Goal: Information Seeking & Learning: Learn about a topic

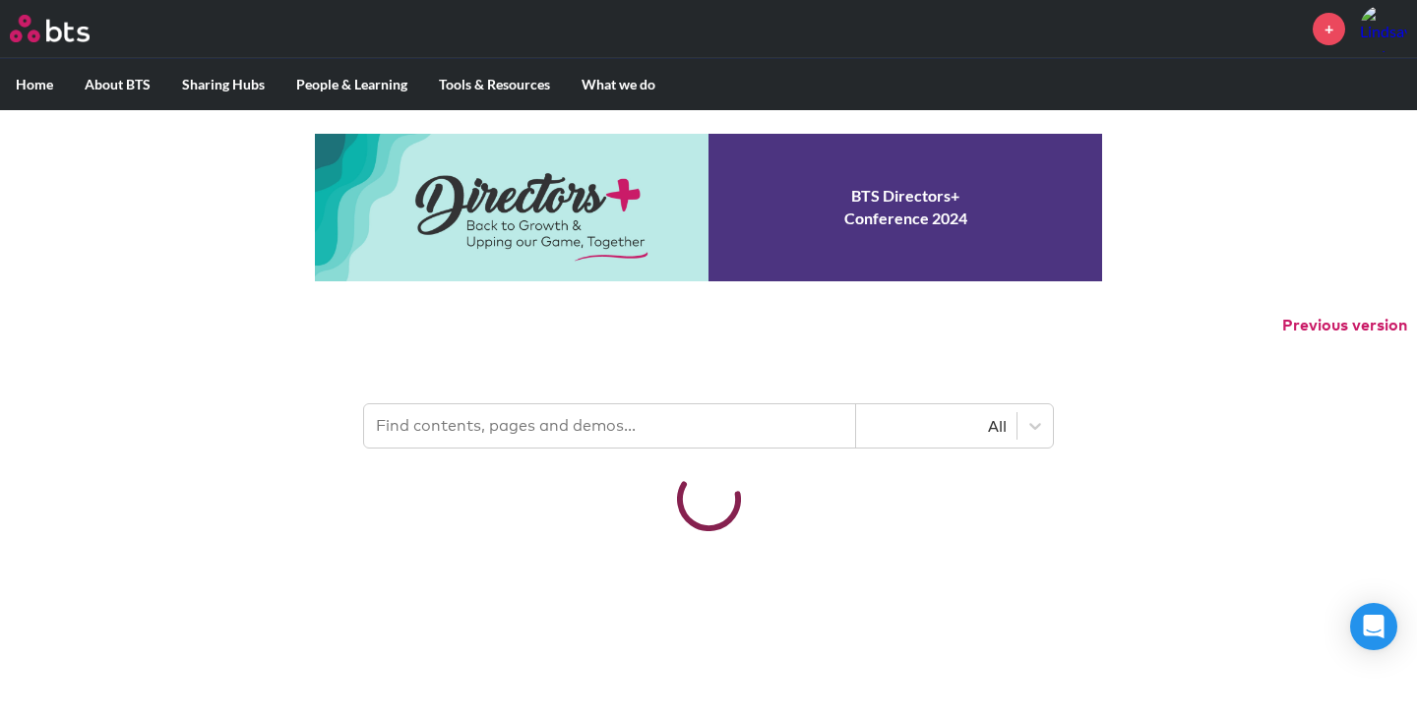
click at [556, 415] on input "text" at bounding box center [610, 425] width 492 height 43
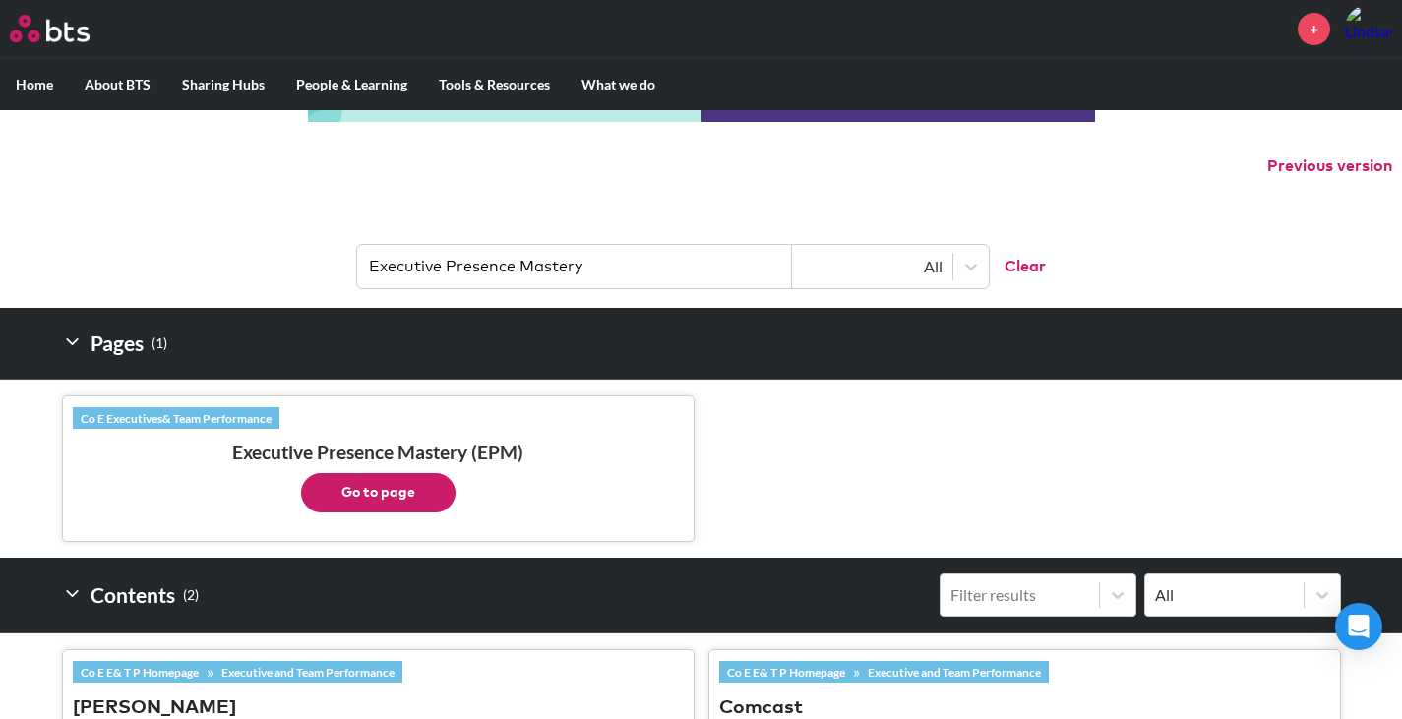
scroll to position [197, 0]
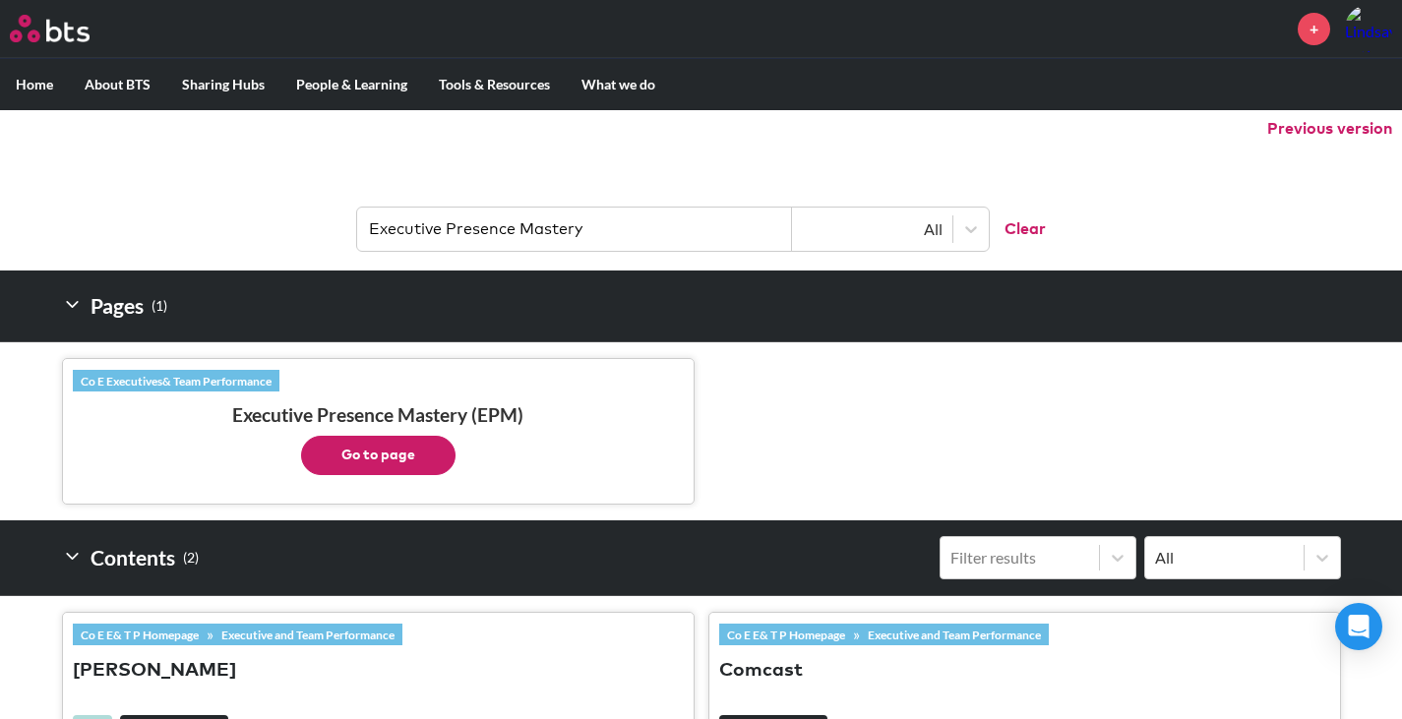
click at [402, 440] on button "Go to page" at bounding box center [378, 455] width 154 height 39
click at [618, 254] on header "Executive Presence Mastery All Clear" at bounding box center [701, 219] width 1402 height 102
click at [622, 234] on input "Executive Presence Mastery" at bounding box center [574, 229] width 435 height 43
drag, startPoint x: 550, startPoint y: 221, endPoint x: 404, endPoint y: 231, distance: 145.9
click at [252, 230] on header "Executive Presence Mastery All Clear" at bounding box center [701, 219] width 1402 height 102
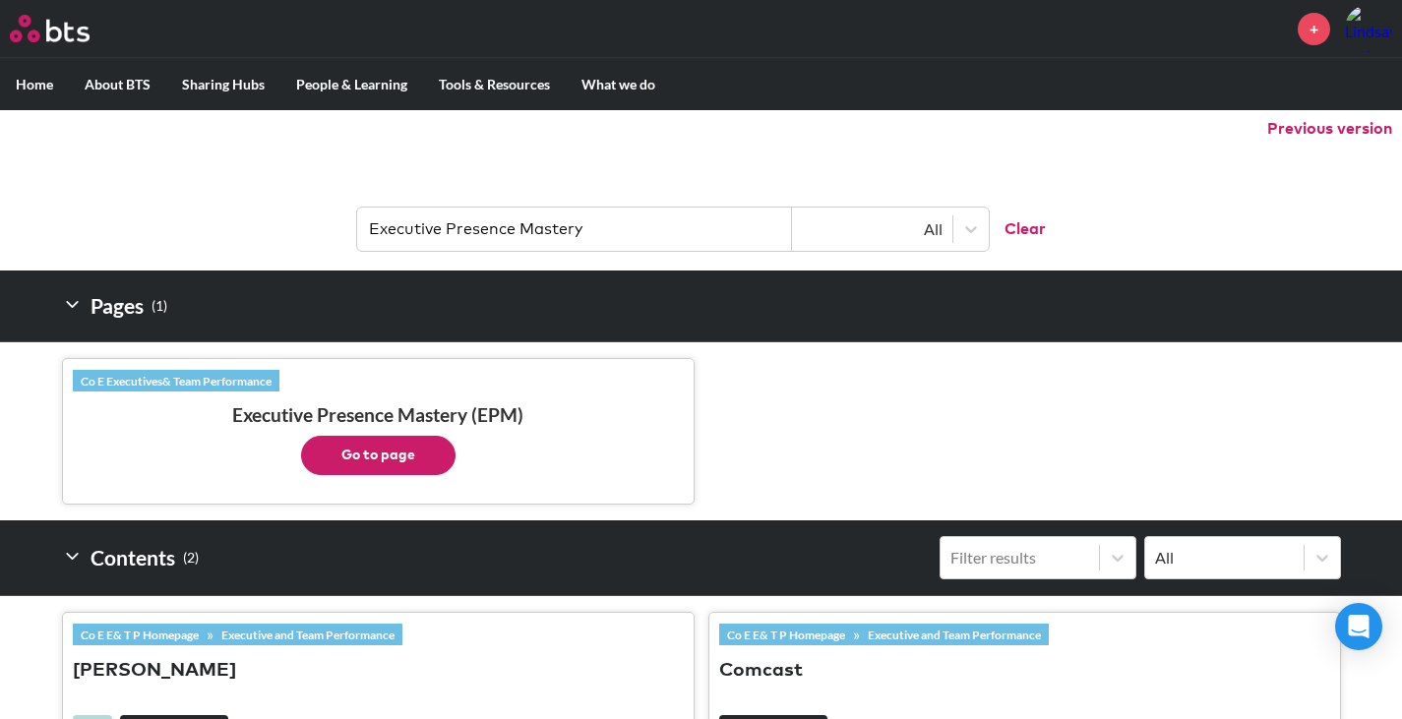
paste input "Intro to Executive Presence"
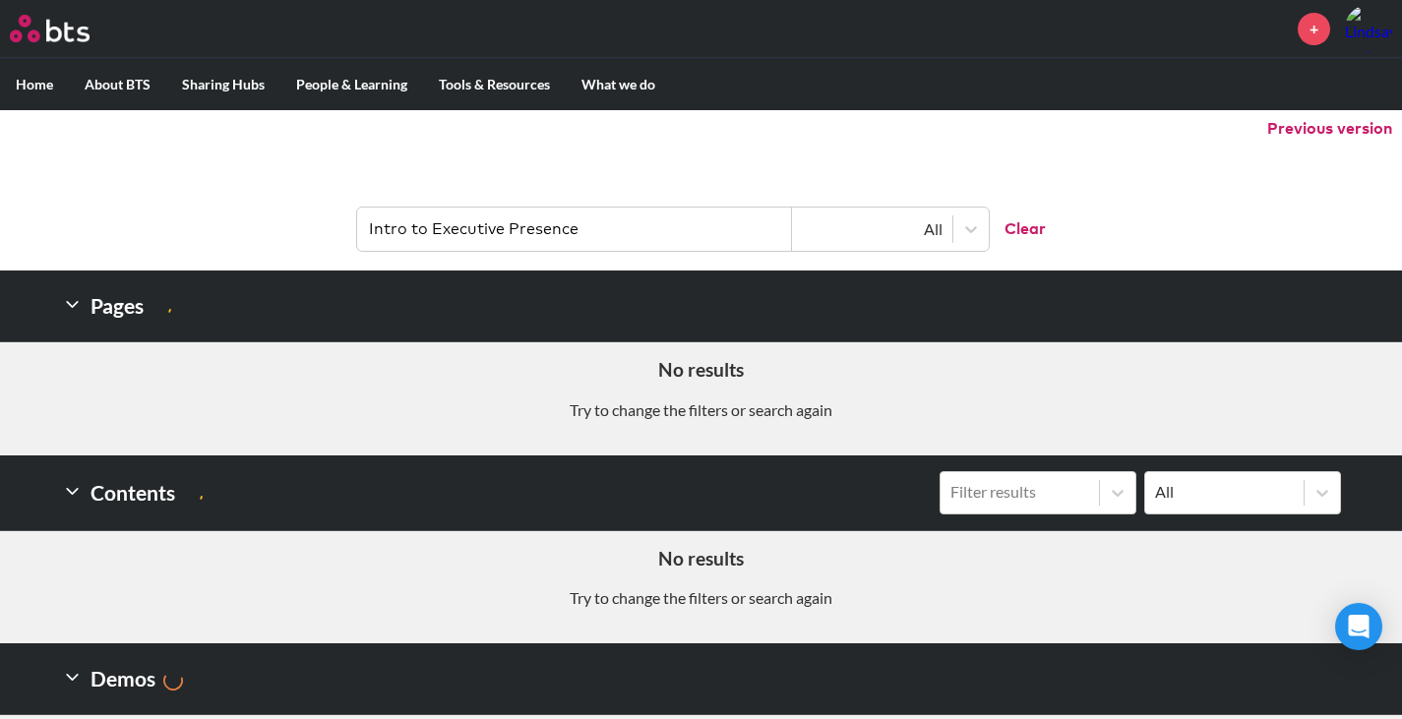
click at [683, 222] on input "Intro to Executive Presence" at bounding box center [574, 229] width 435 height 43
drag, startPoint x: 677, startPoint y: 239, endPoint x: 398, endPoint y: 241, distance: 278.4
click at [398, 241] on input "Intro to Executive Presence" at bounding box center [574, 229] width 435 height 43
click at [424, 241] on input "Intro to Executive Presence" at bounding box center [574, 229] width 435 height 43
click at [429, 235] on input "Intro to Executive Presence" at bounding box center [574, 229] width 435 height 43
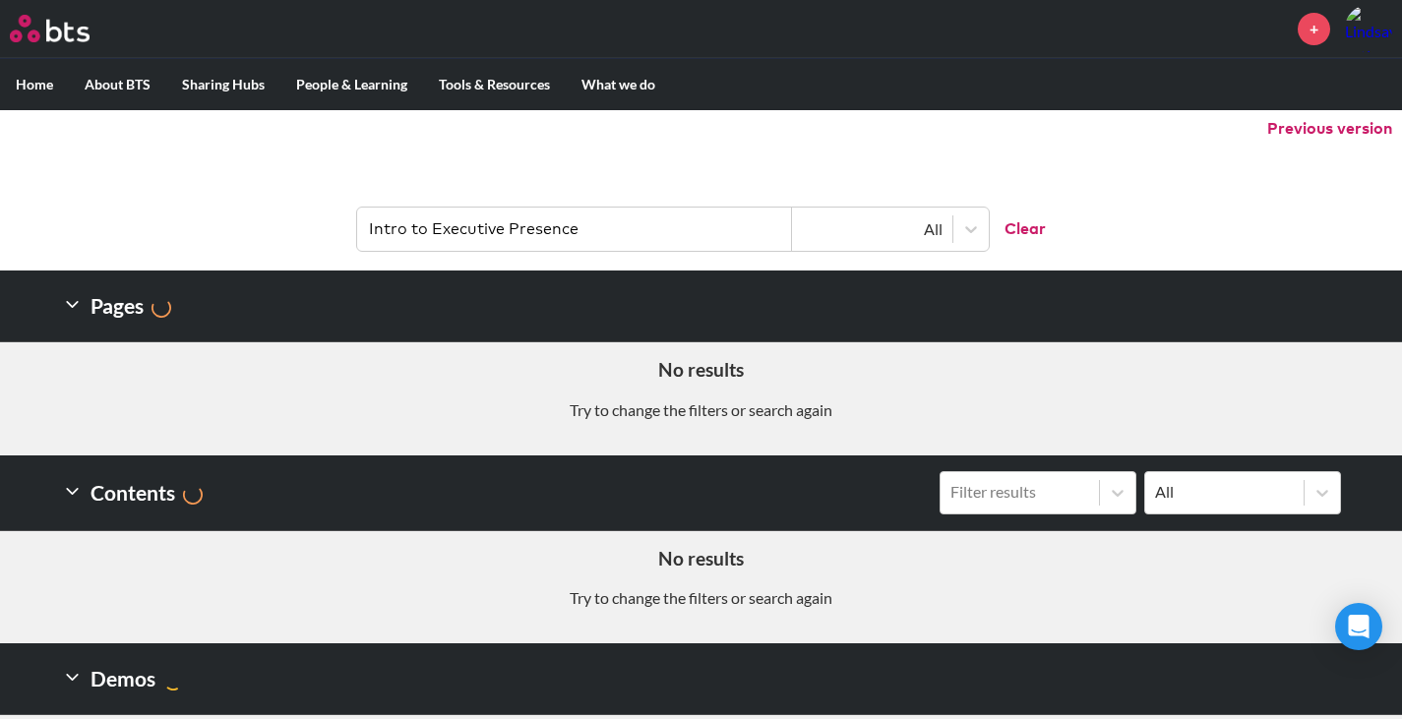
drag, startPoint x: 430, startPoint y: 231, endPoint x: 241, endPoint y: 230, distance: 188.9
click at [247, 230] on header "Intro to Executive Presence All Clear" at bounding box center [701, 219] width 1402 height 102
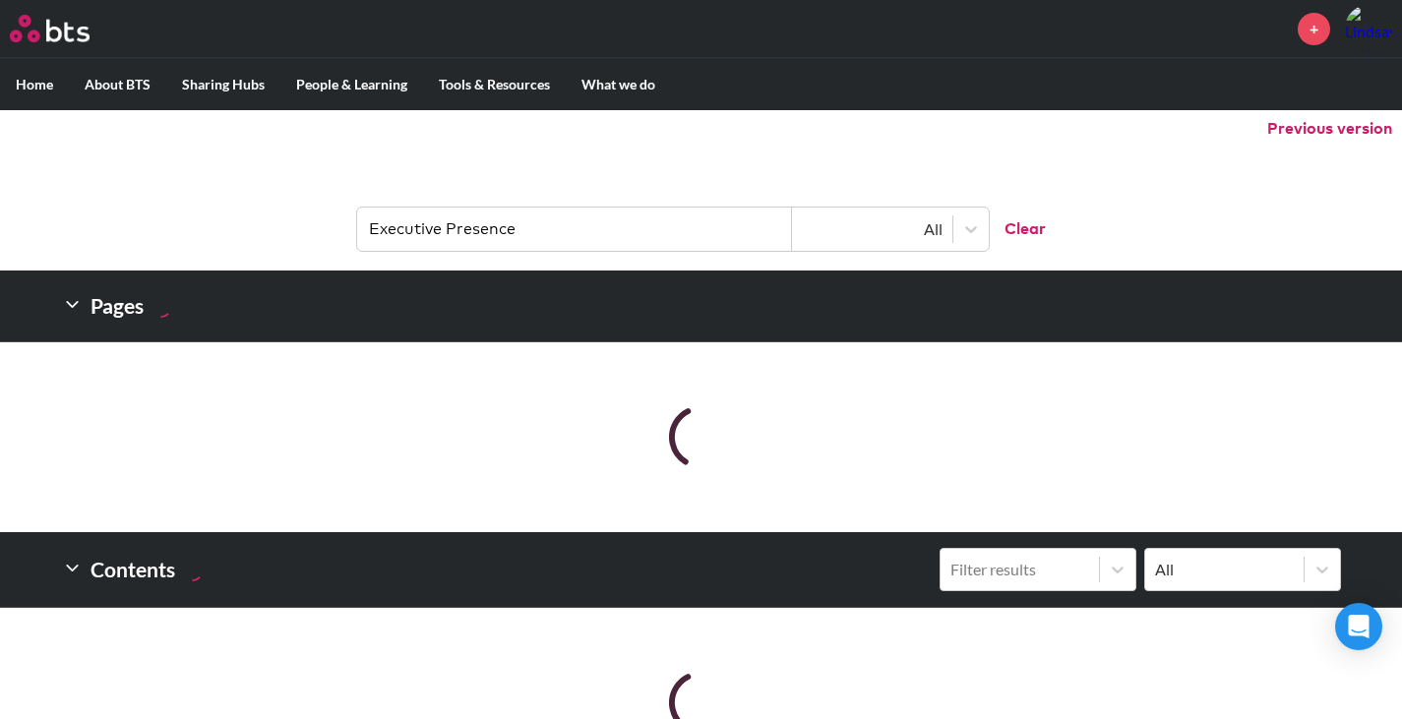
type input "Executive Presence"
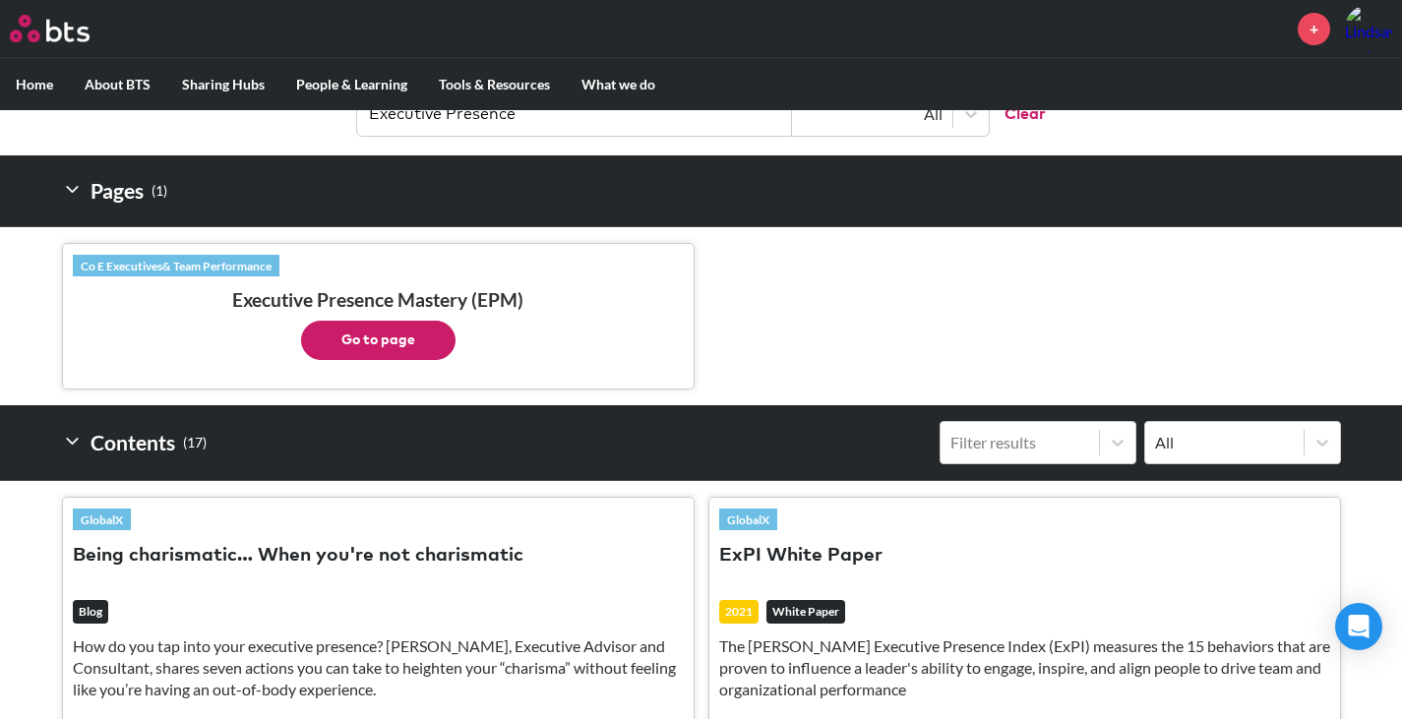
scroll to position [393, 0]
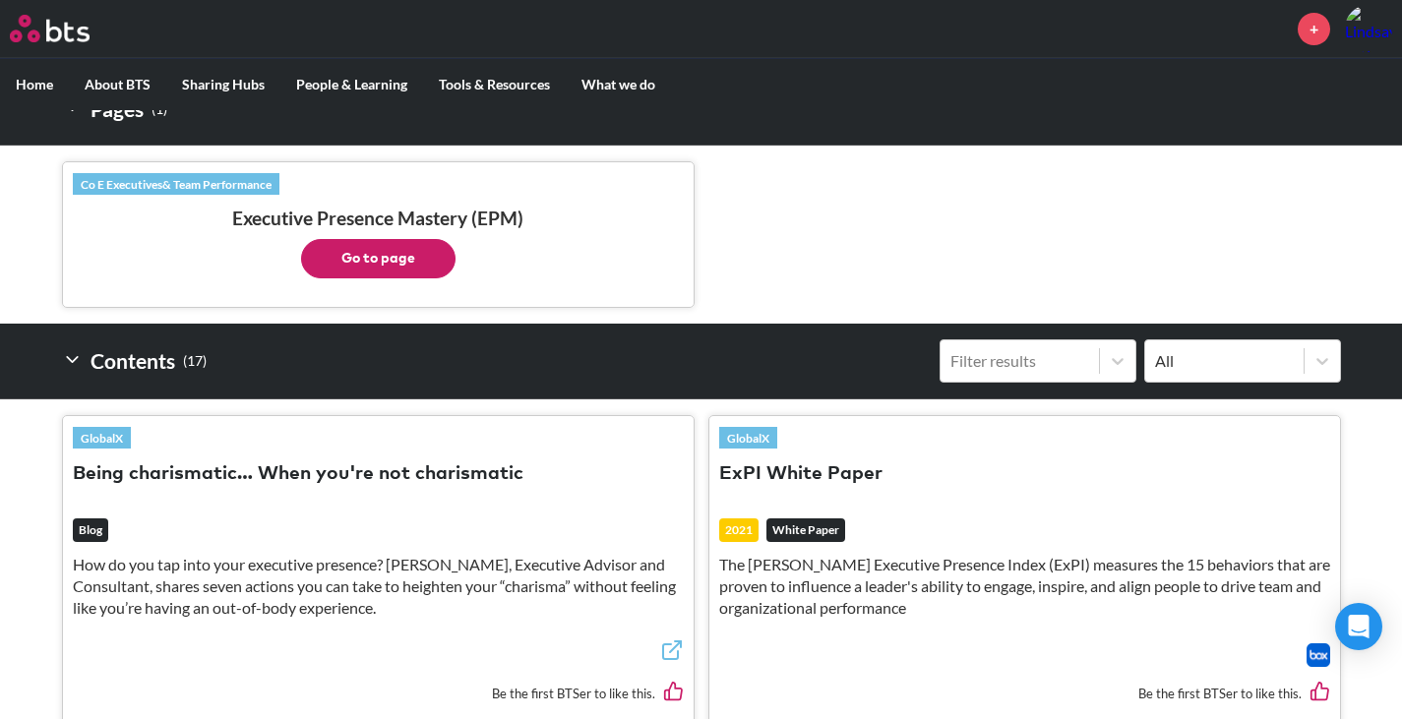
click at [248, 187] on link "Co E Executives& Team Performance" at bounding box center [176, 184] width 207 height 22
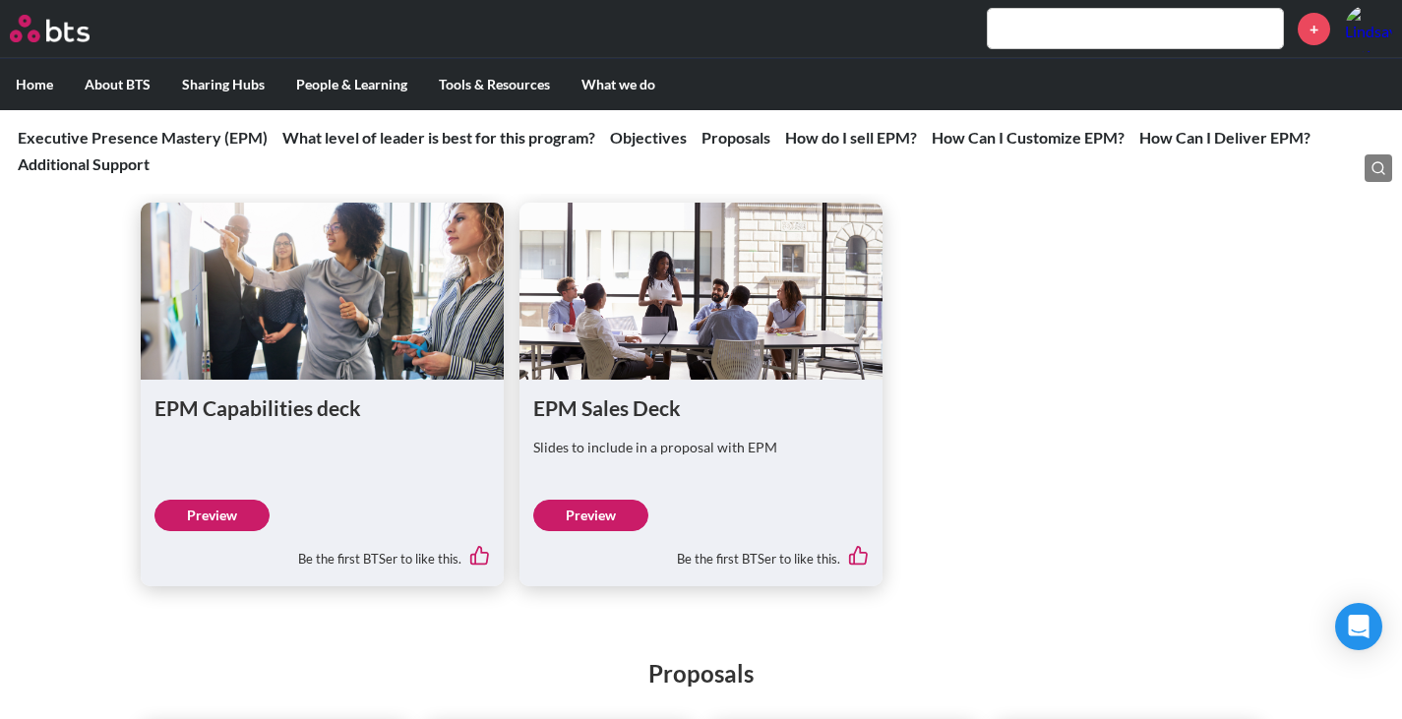
scroll to position [4820, 0]
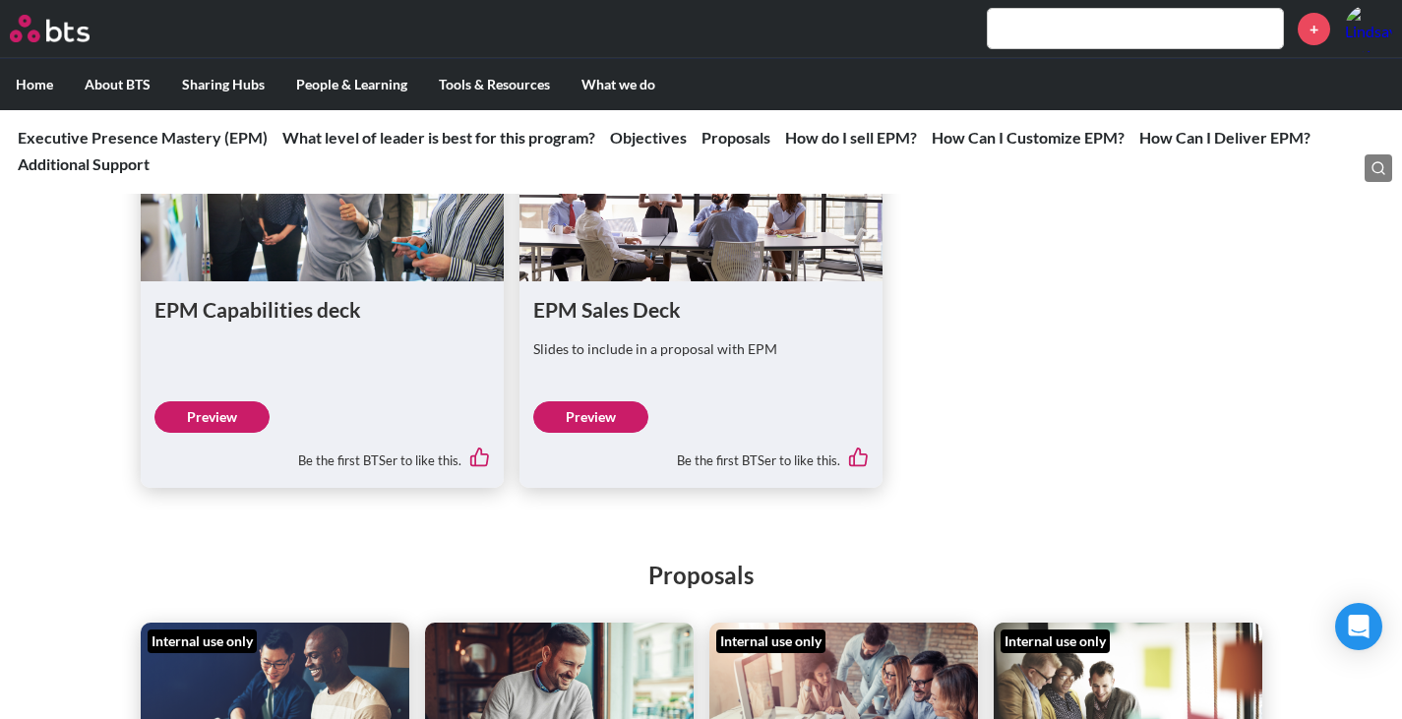
click at [598, 433] on link "Preview" at bounding box center [590, 416] width 115 height 31
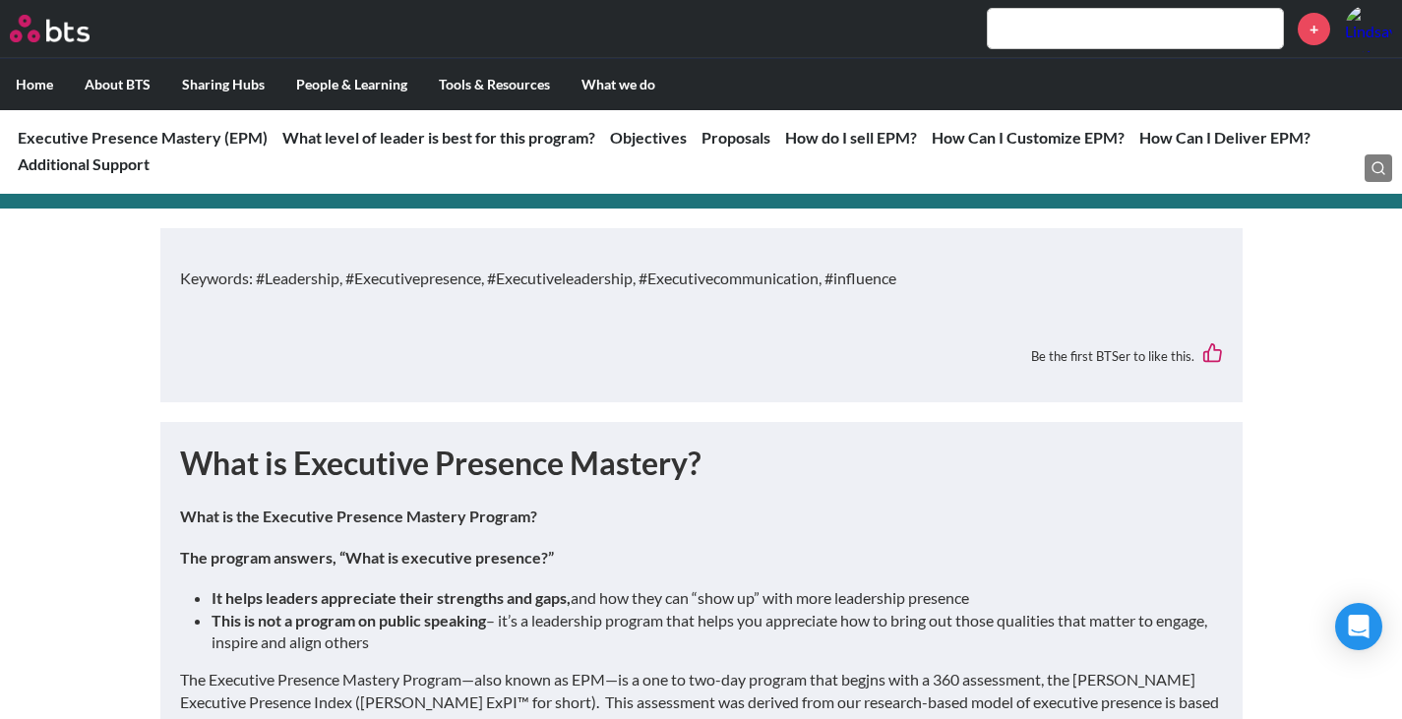
scroll to position [0, 0]
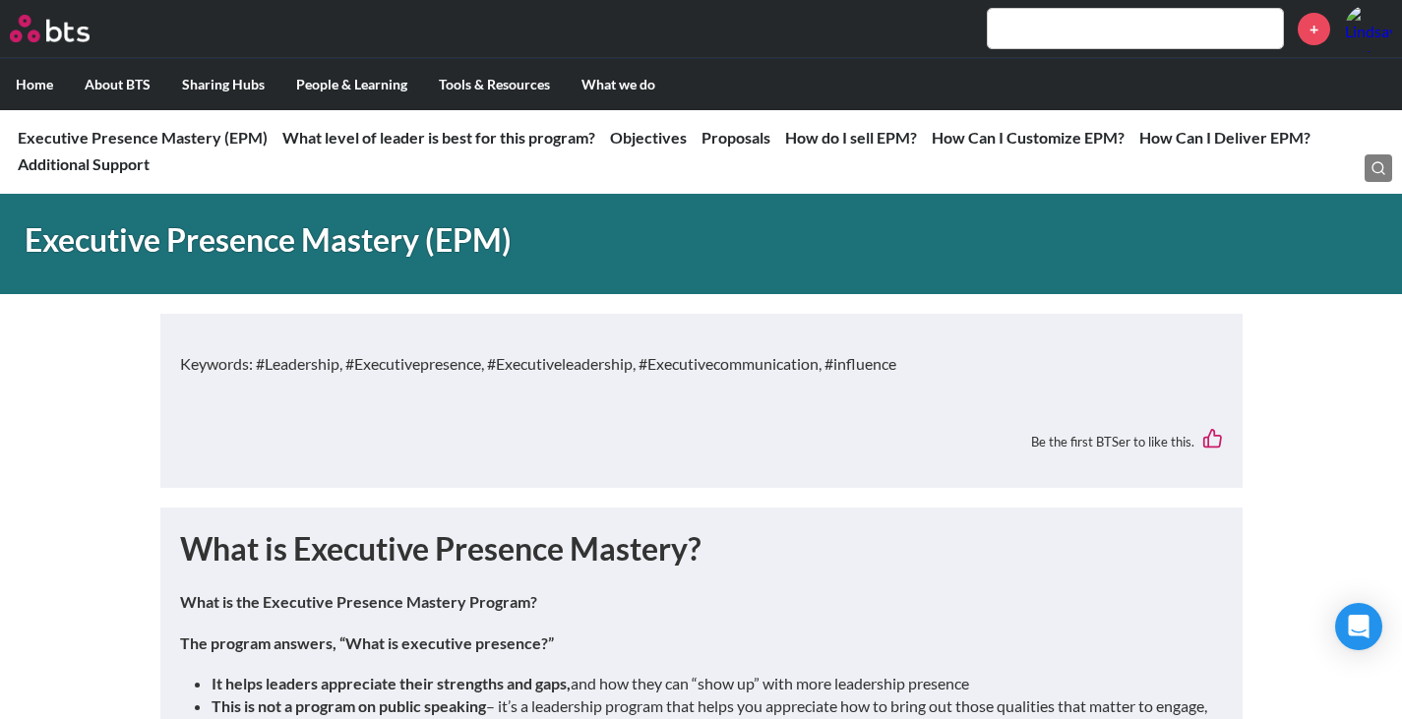
drag, startPoint x: 296, startPoint y: 500, endPoint x: 282, endPoint y: 514, distance: 20.2
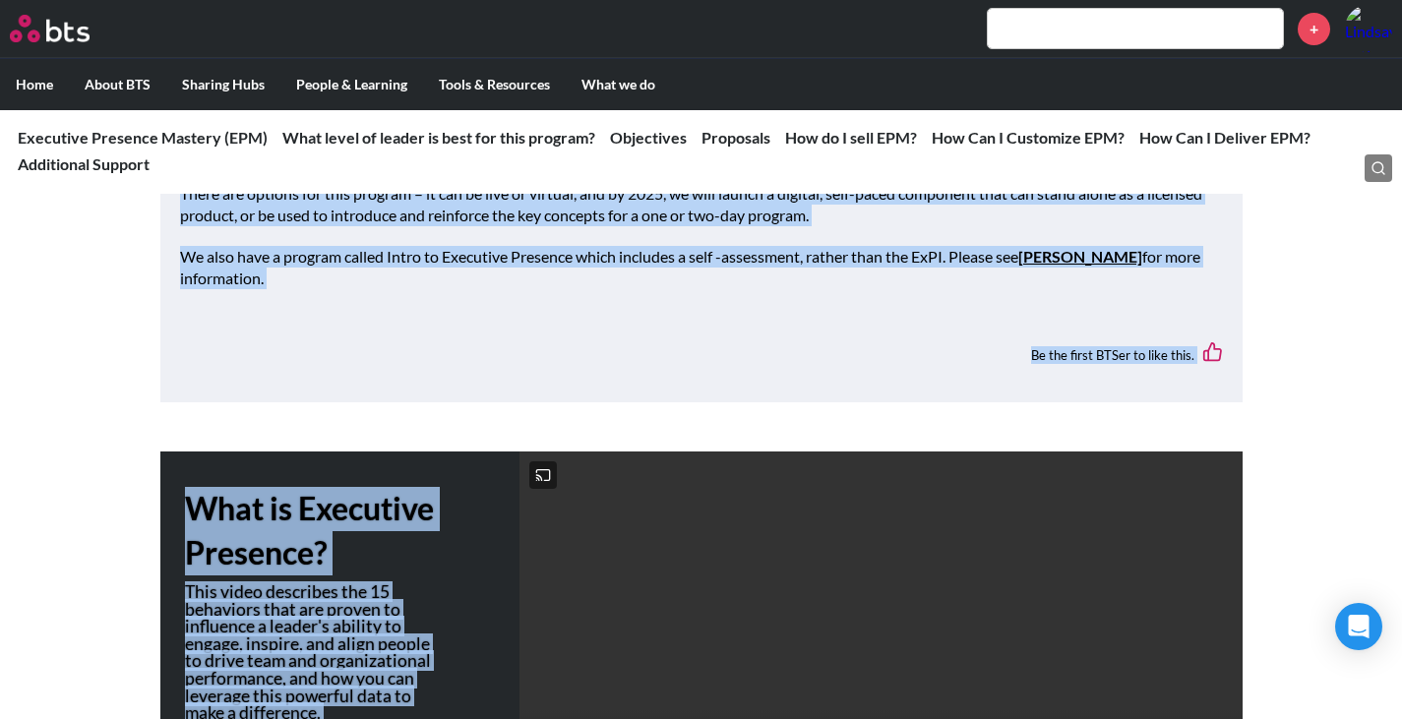
scroll to position [908, 0]
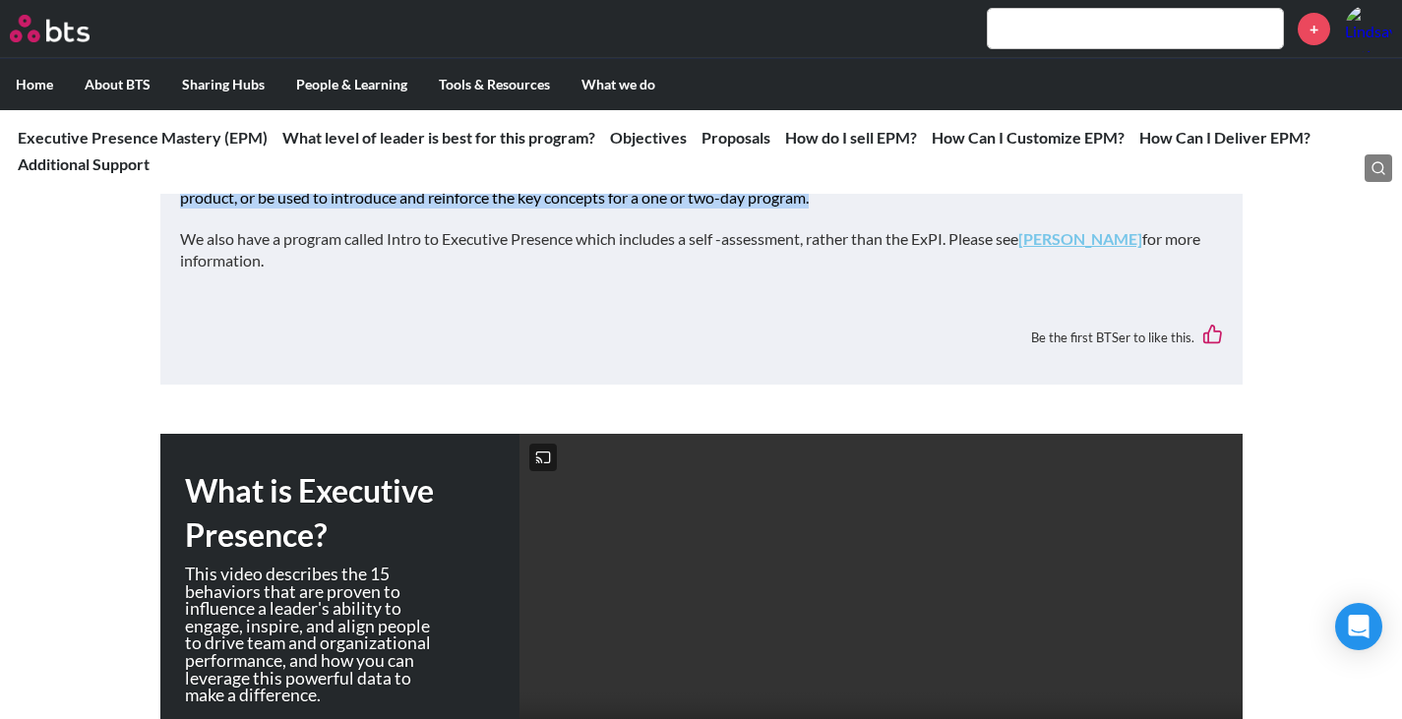
drag, startPoint x: 180, startPoint y: 555, endPoint x: 979, endPoint y: 206, distance: 871.8
copy div "What is Executive Presence Mastery? What is the Executive Presence Mastery Prog…"
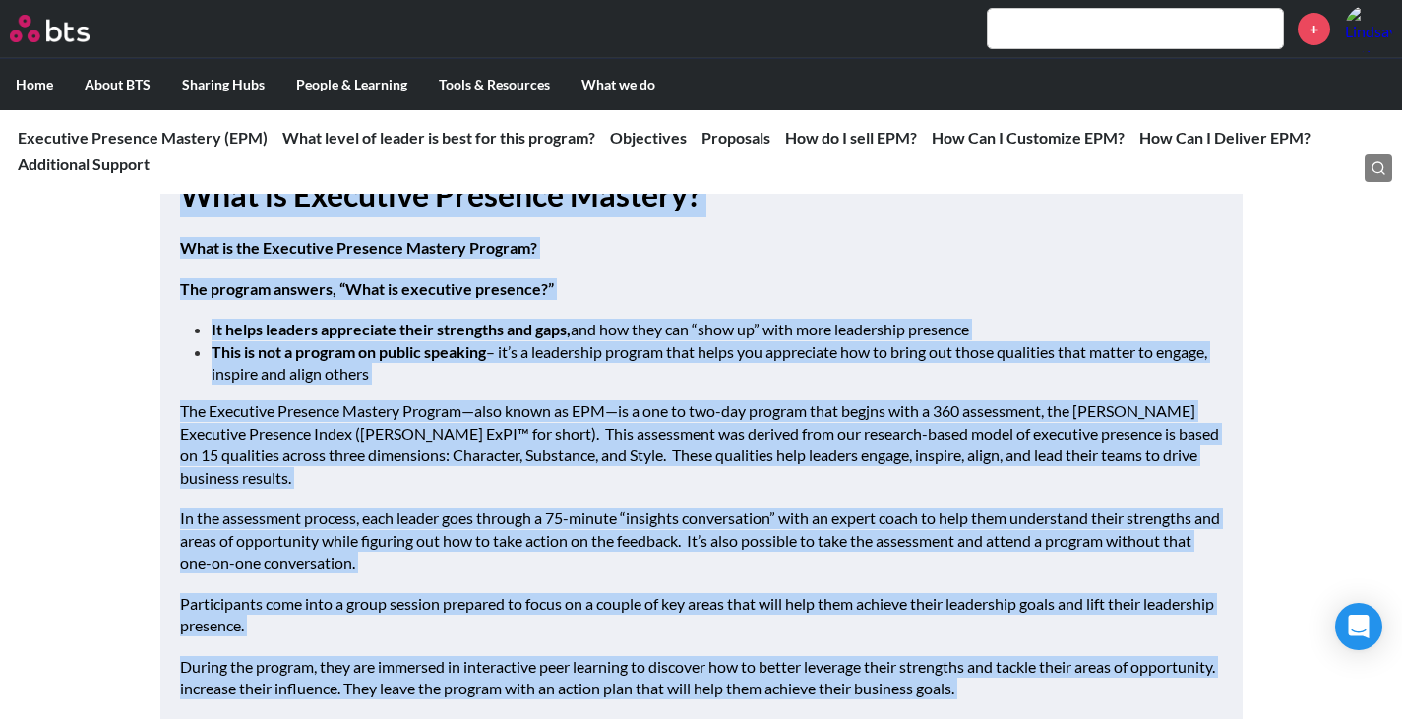
scroll to position [318, 0]
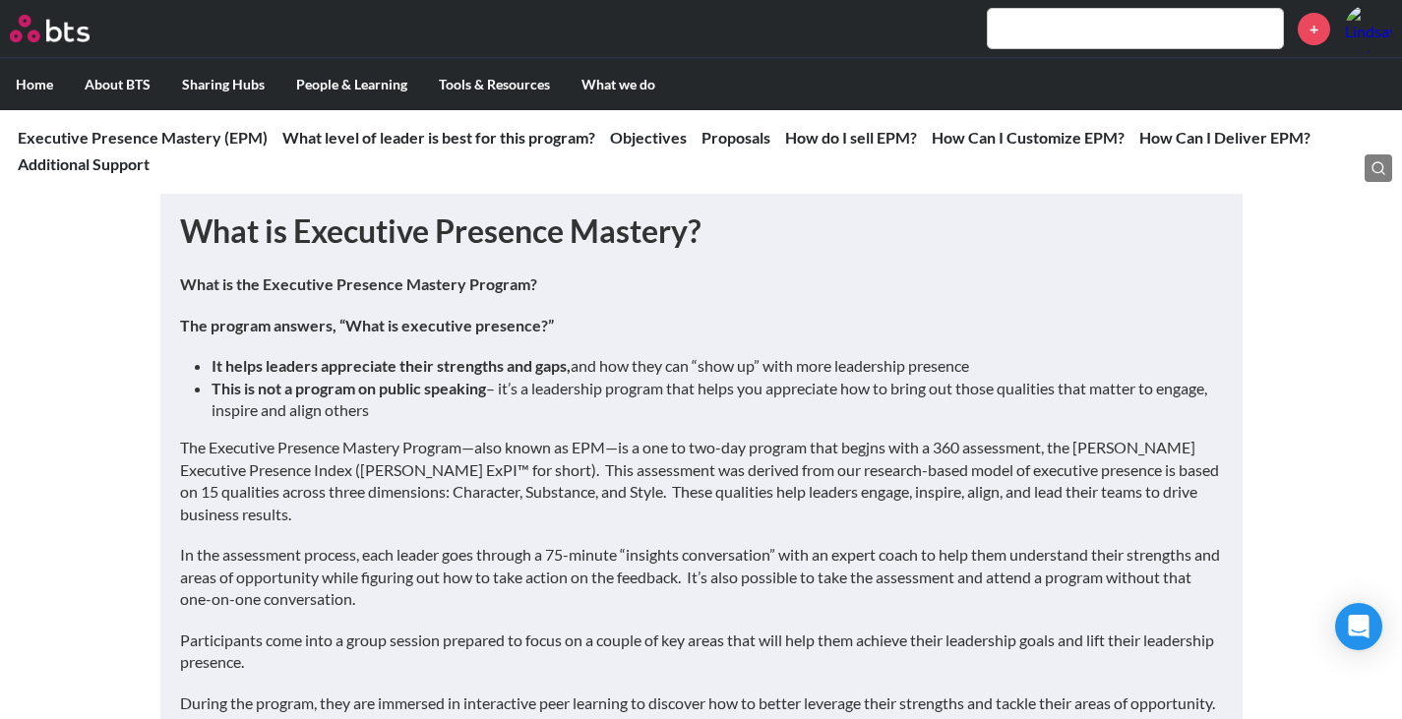
click at [1133, 26] on input "text" at bounding box center [1135, 28] width 295 height 39
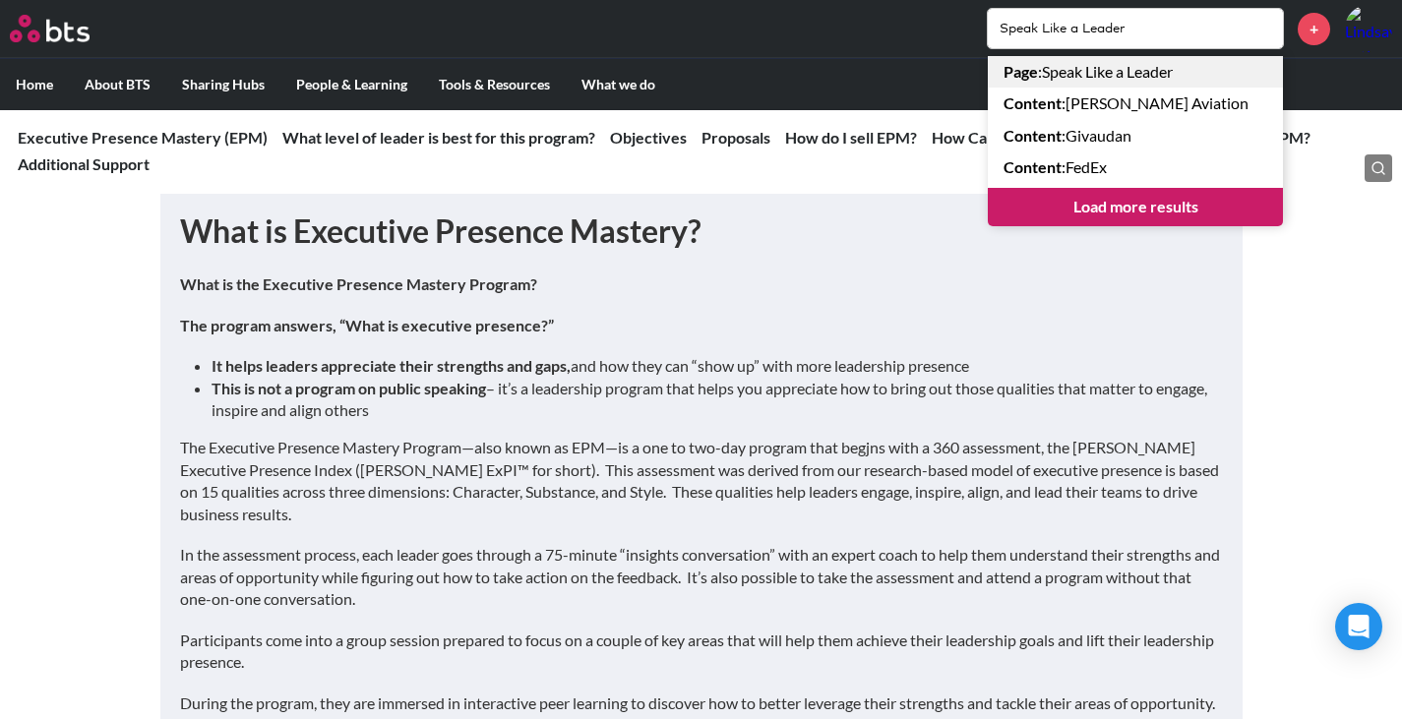
click at [1122, 78] on link "Page : Speak Like a Leader" at bounding box center [1135, 71] width 295 height 31
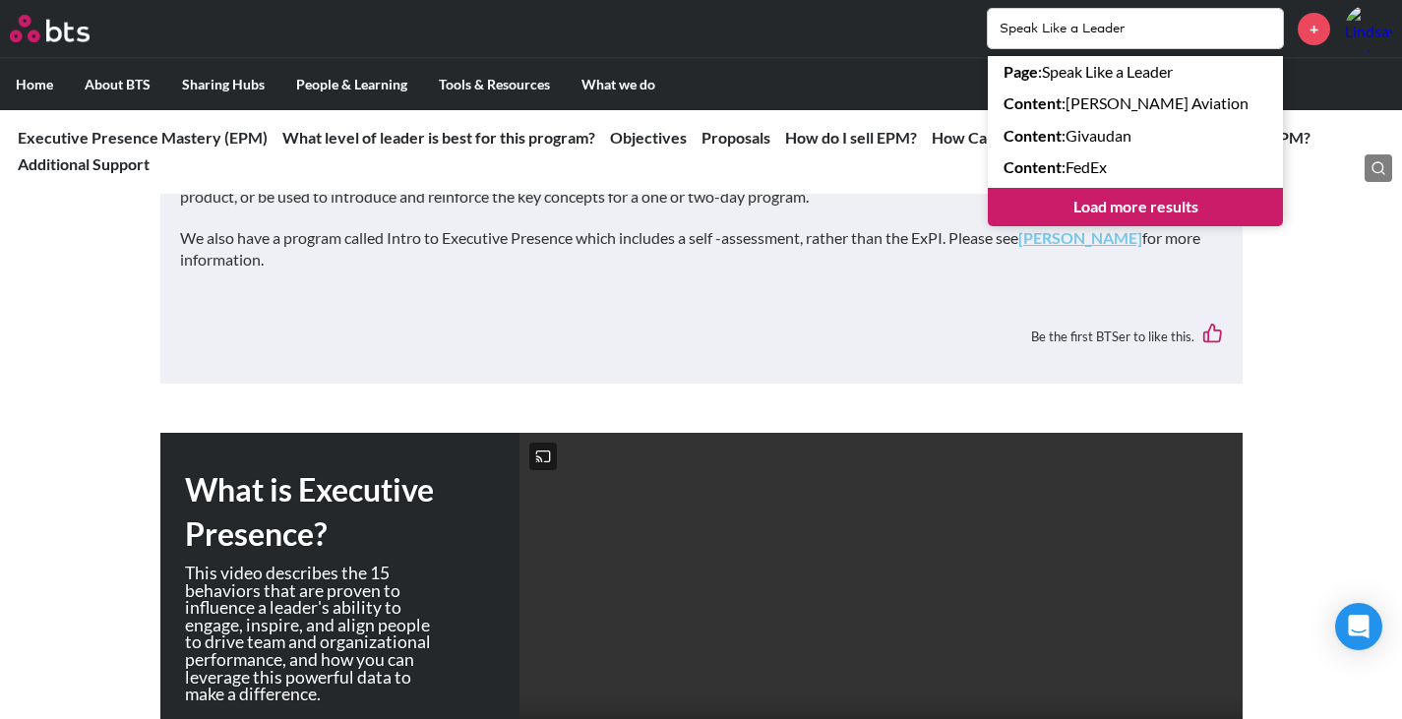
scroll to position [711, 0]
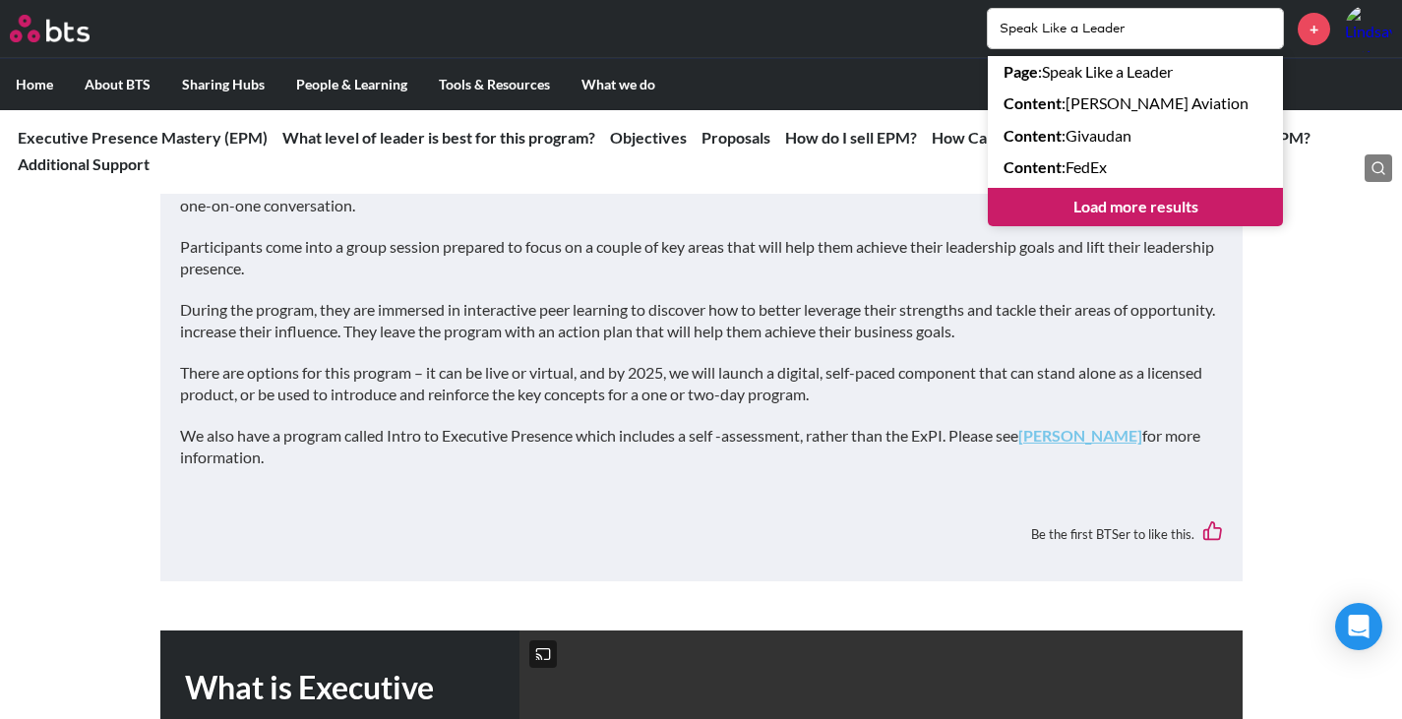
click at [697, 432] on p "We also have a program called Intro to Executive Presence which includes a self…" at bounding box center [701, 447] width 1043 height 44
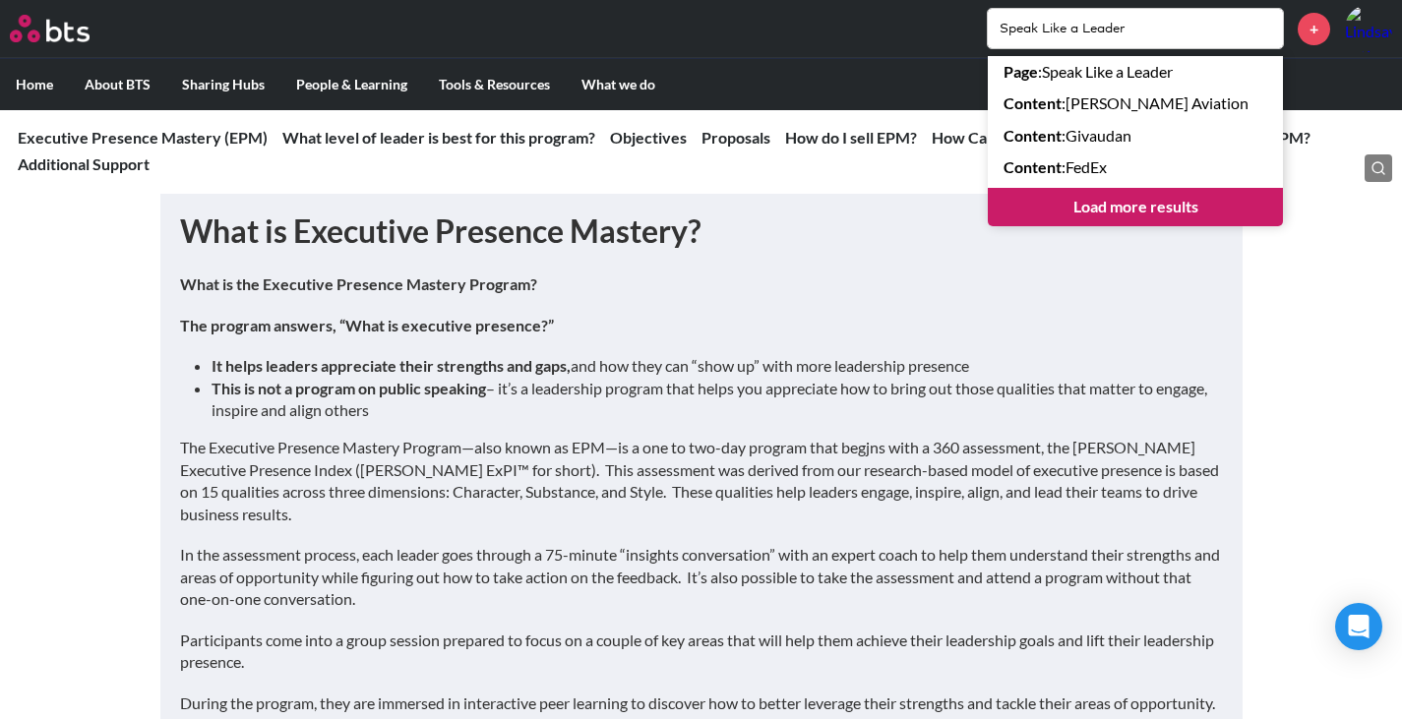
scroll to position [0, 0]
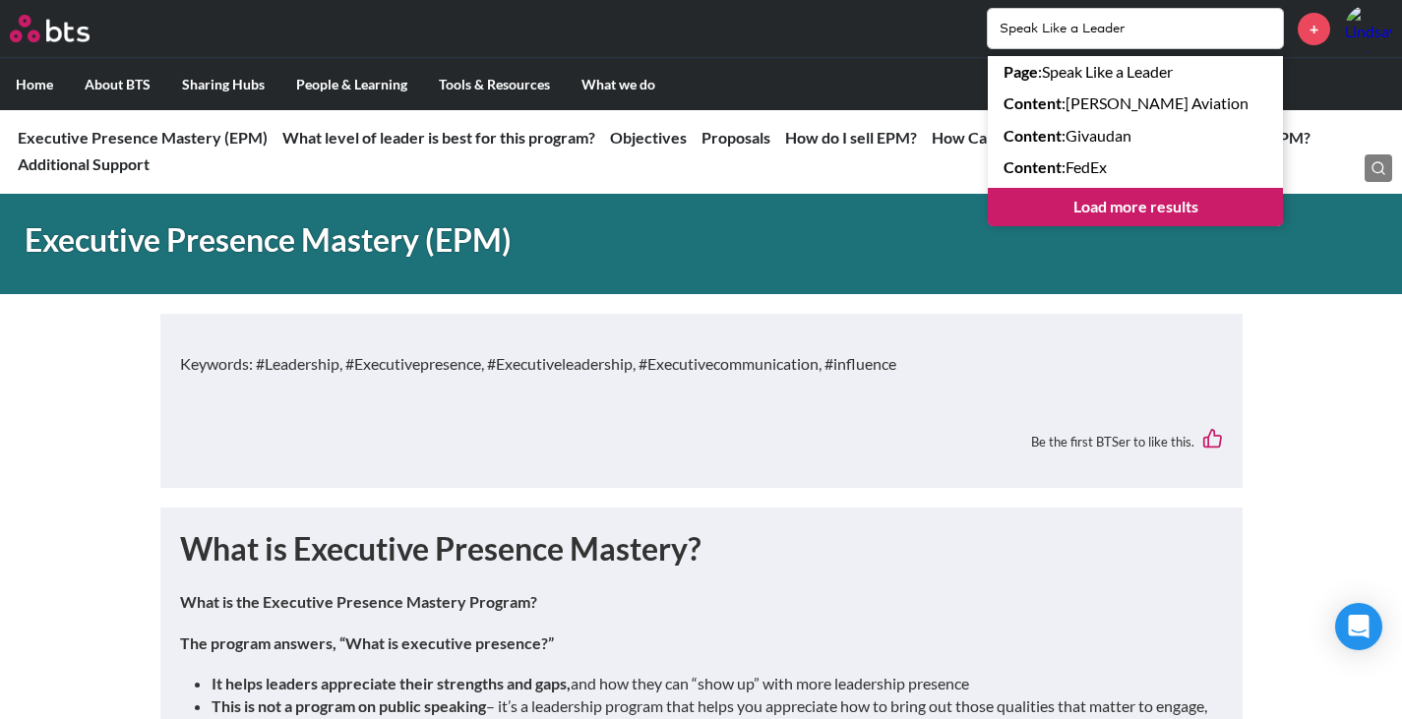
click at [1105, 26] on input "Speak Like a Leader" at bounding box center [1135, 28] width 295 height 39
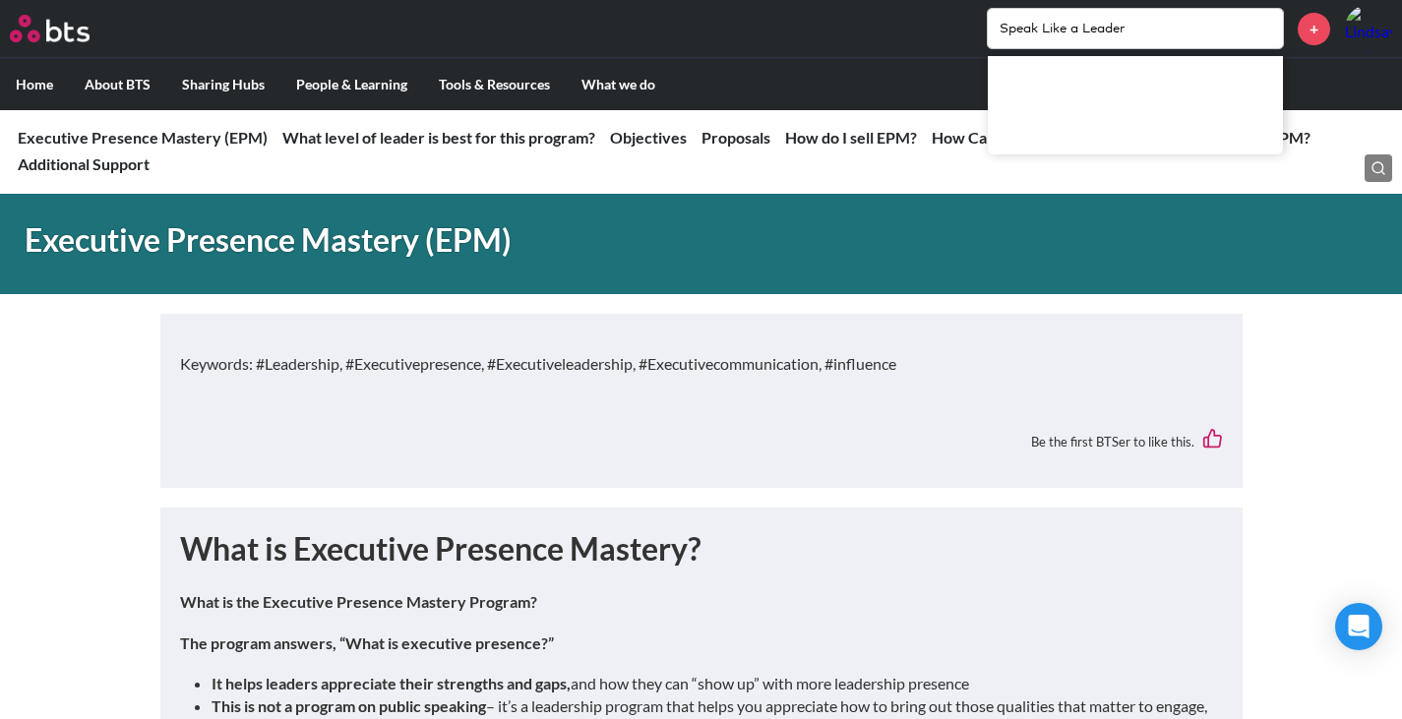
drag, startPoint x: 1161, startPoint y: 31, endPoint x: 695, endPoint y: 20, distance: 465.4
click at [696, 20] on div "Speak Like a Leader +" at bounding box center [759, 28] width 1266 height 47
click at [1112, 25] on input "Intro to E" at bounding box center [1135, 28] width 295 height 39
type input "Intro to Executive Presence"
click at [1181, 27] on input "Intro to Executive Presence" at bounding box center [1135, 28] width 295 height 39
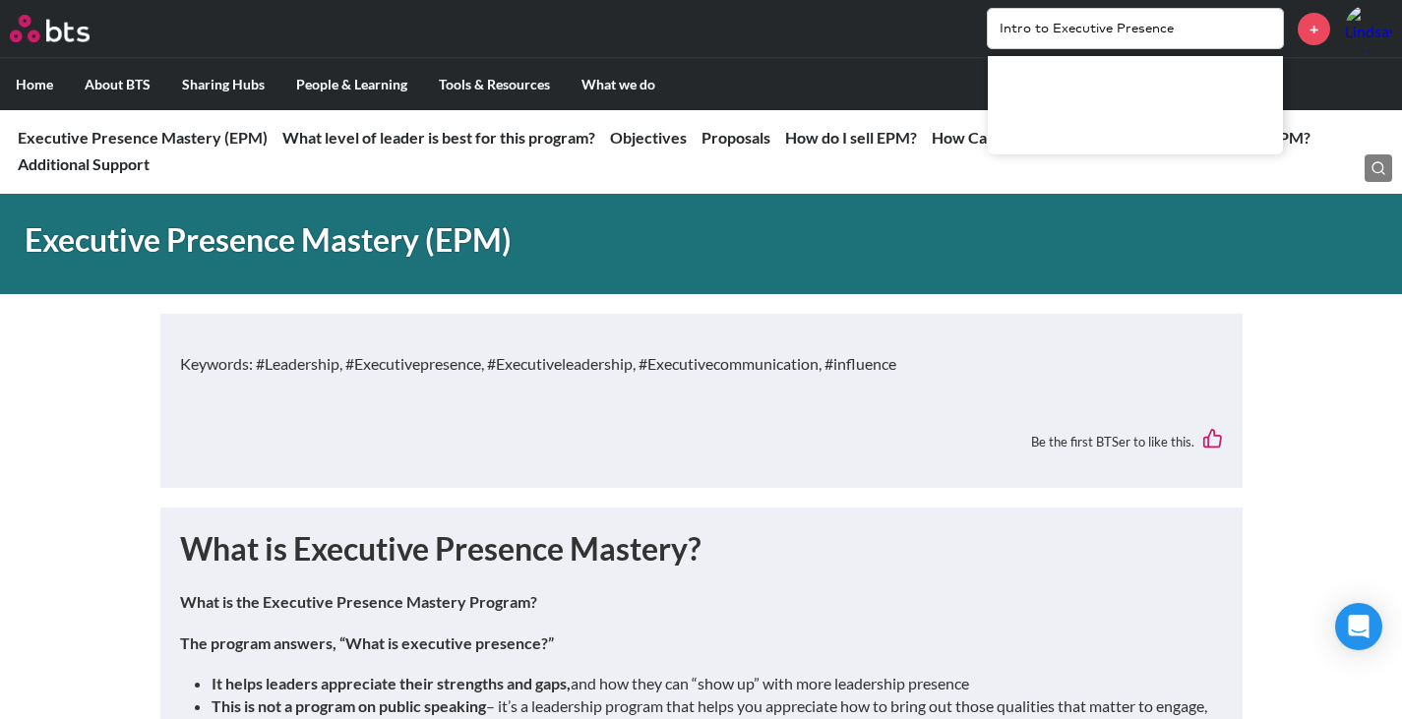
click at [1226, 36] on input "Intro to Executive Presence" at bounding box center [1135, 28] width 295 height 39
click at [1210, 20] on input "Intro to Executive Presence" at bounding box center [1135, 28] width 295 height 39
click at [1137, 34] on input "Intro to Executive Presence" at bounding box center [1135, 28] width 295 height 39
click at [1059, 118] on div at bounding box center [1135, 105] width 295 height 98
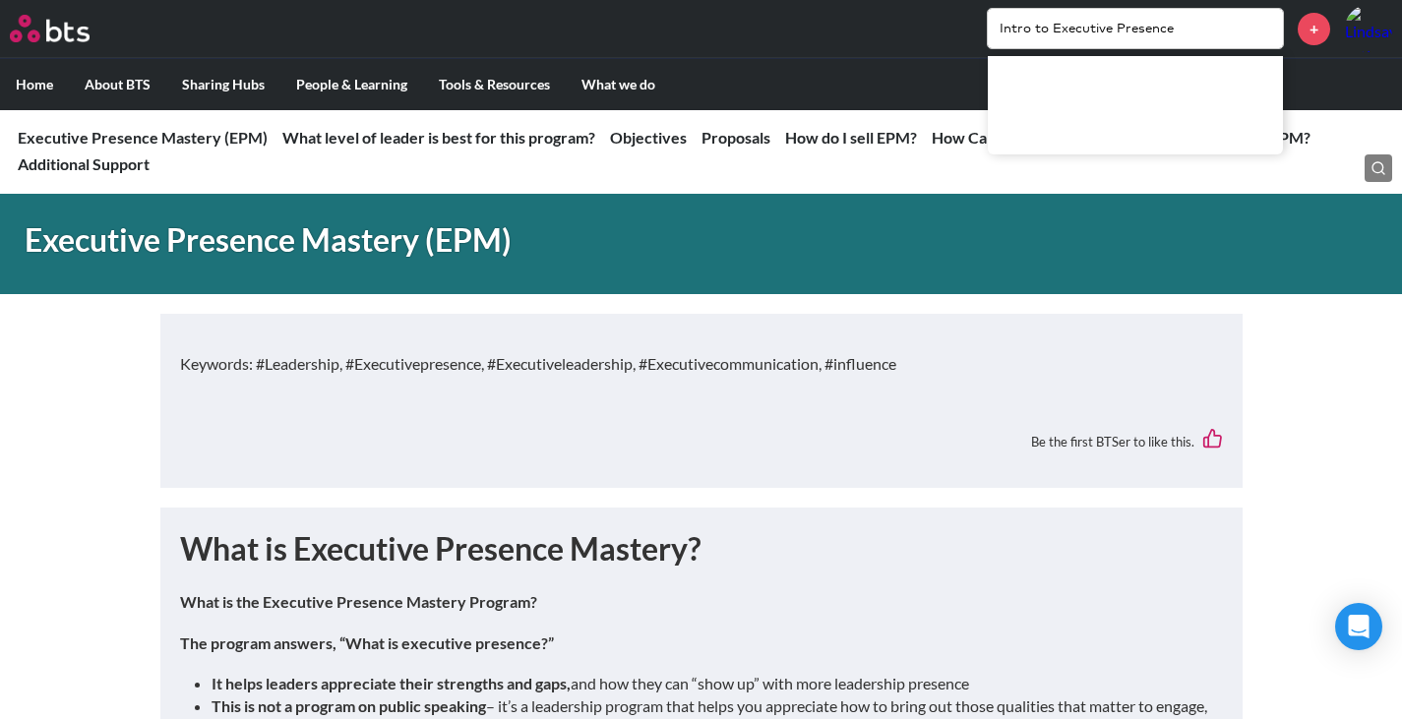
click at [1006, 29] on input "Intro to Executive Presence" at bounding box center [1135, 28] width 295 height 39
click at [1082, 21] on input "Intro to Executive Presence" at bounding box center [1135, 28] width 295 height 39
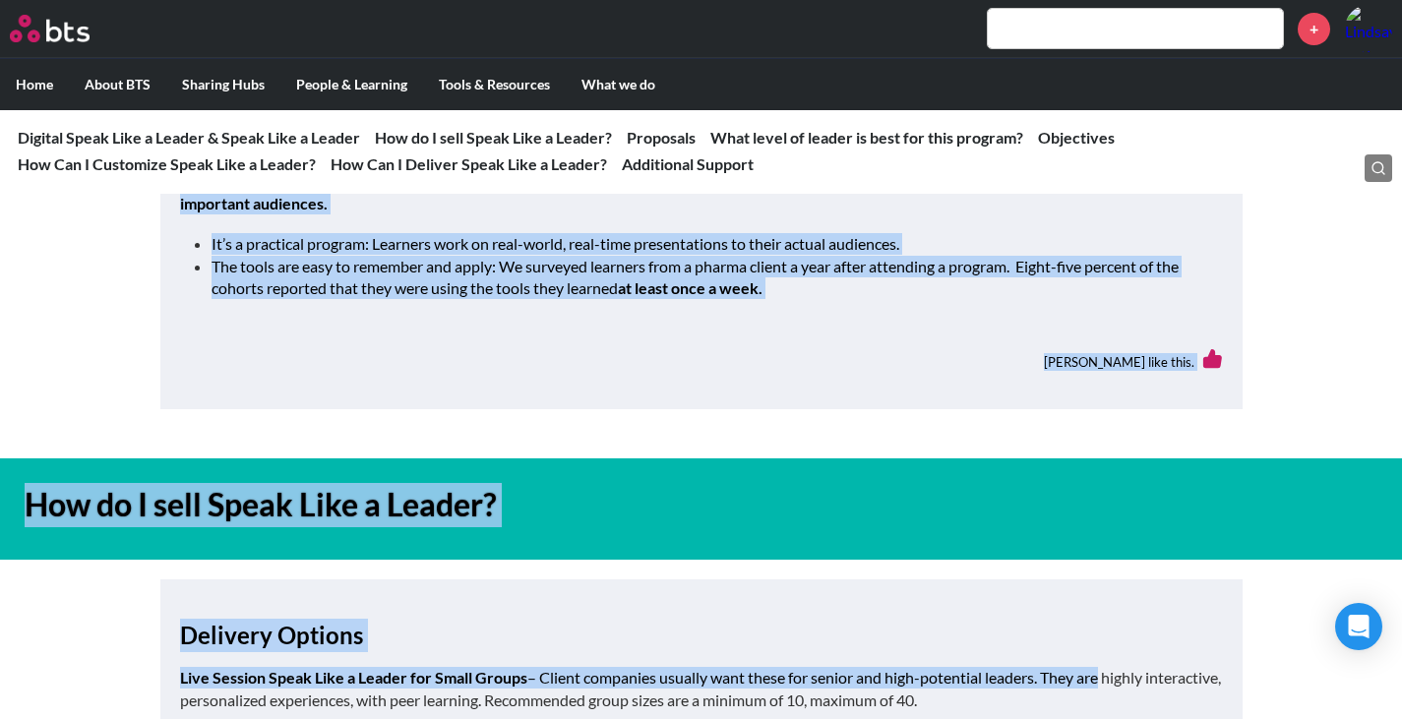
scroll to position [1350, 0]
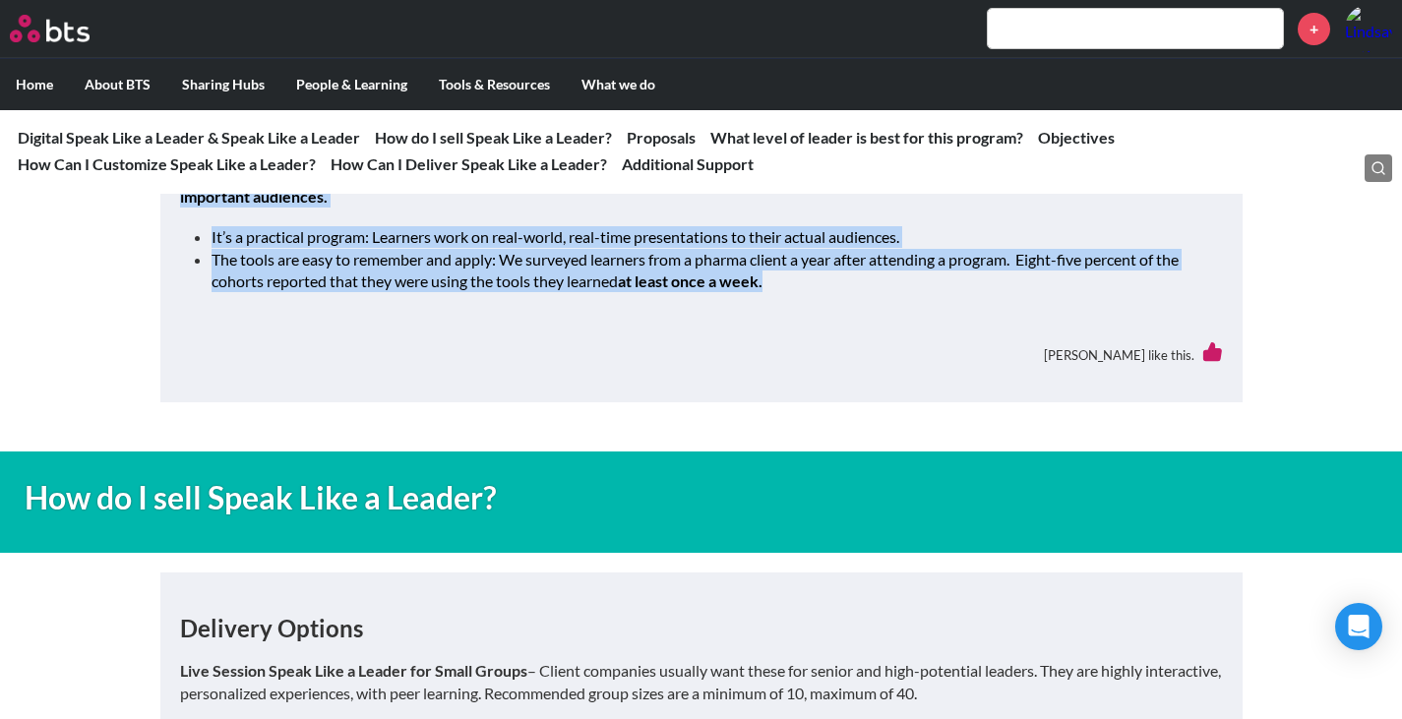
drag, startPoint x: 182, startPoint y: 319, endPoint x: 875, endPoint y: 292, distance: 693.0
click at [875, 292] on div "What is Speak Like a Leader? Speak Like a Leader is a one to two-day program th…" at bounding box center [701, 60] width 1043 height 644
copy div "Lore ip Dolor Sita c Adipis? Elits Doei t Incidi ut l etd ma ali-eni adminim ve…"
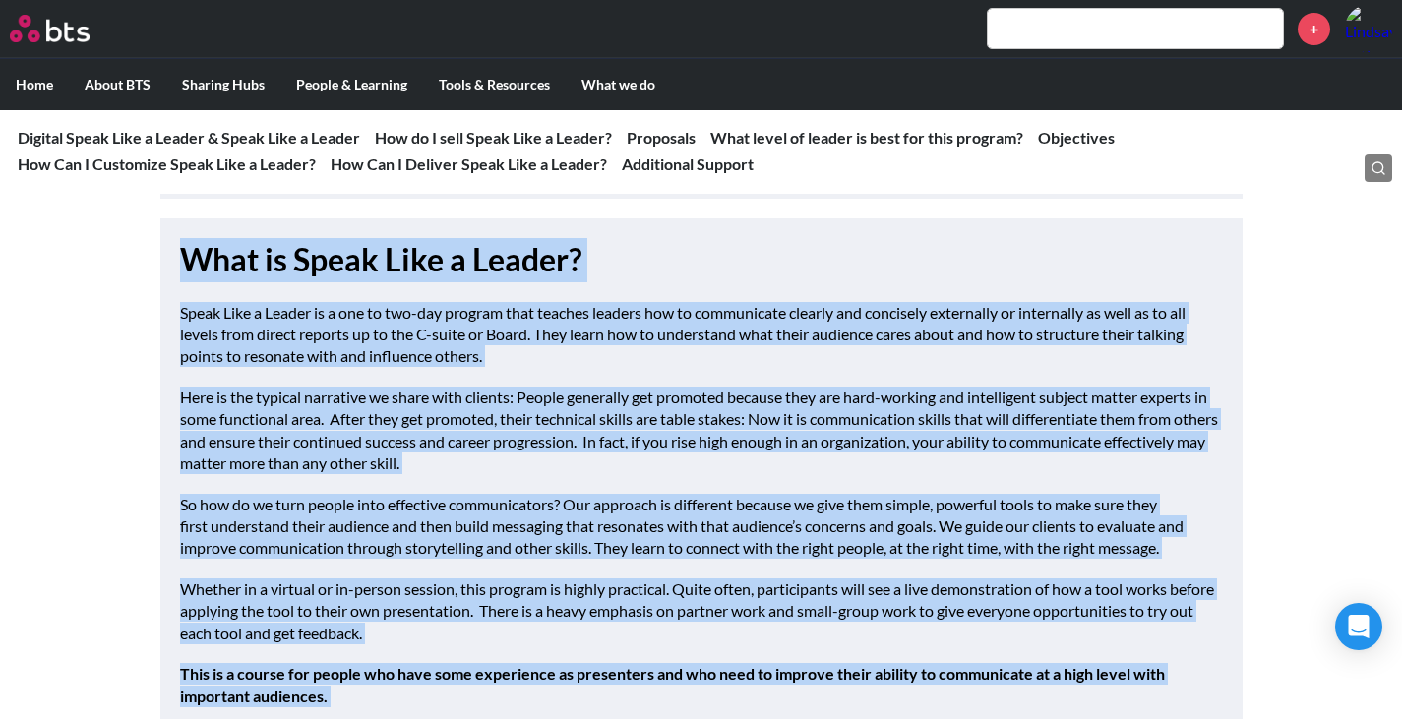
scroll to position [1153, 0]
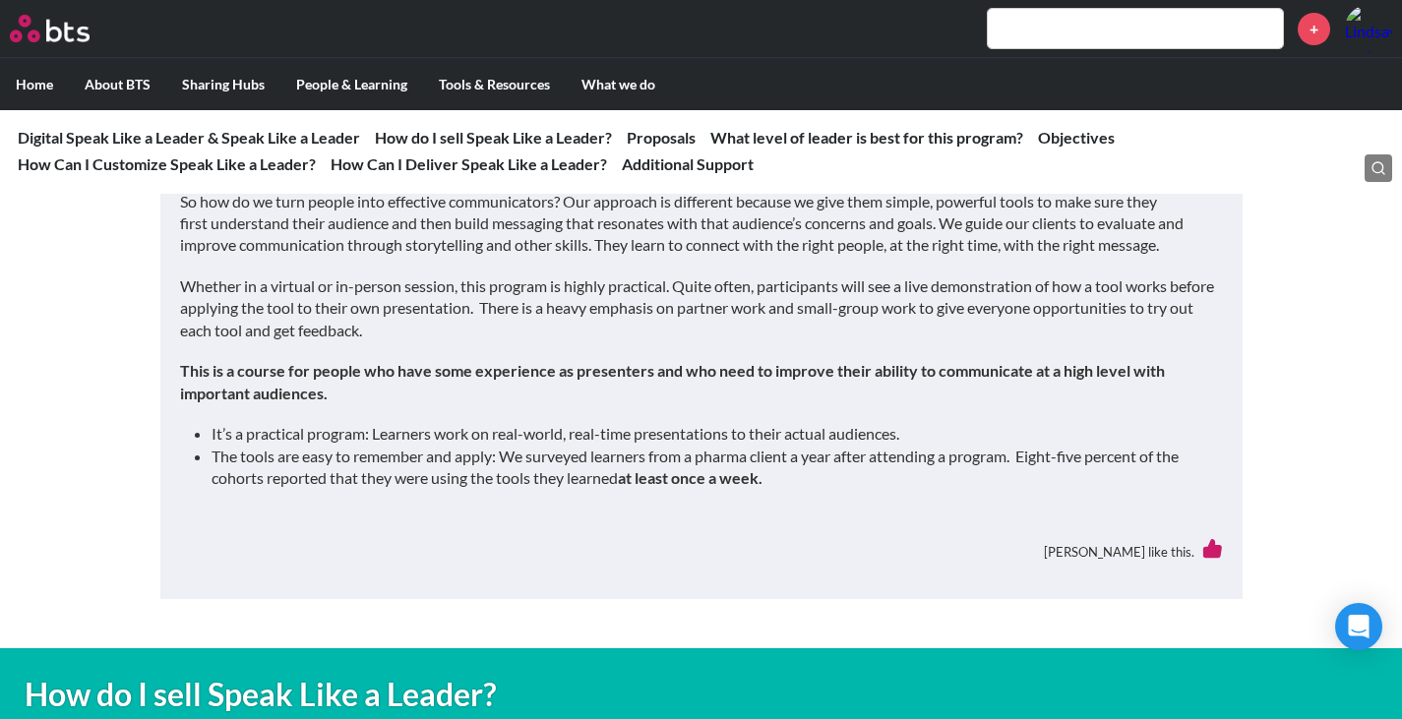
click at [819, 513] on div "What is Speak Like a Leader? Speak Like a Leader is a one to two-day program th…" at bounding box center [701, 257] width 1043 height 644
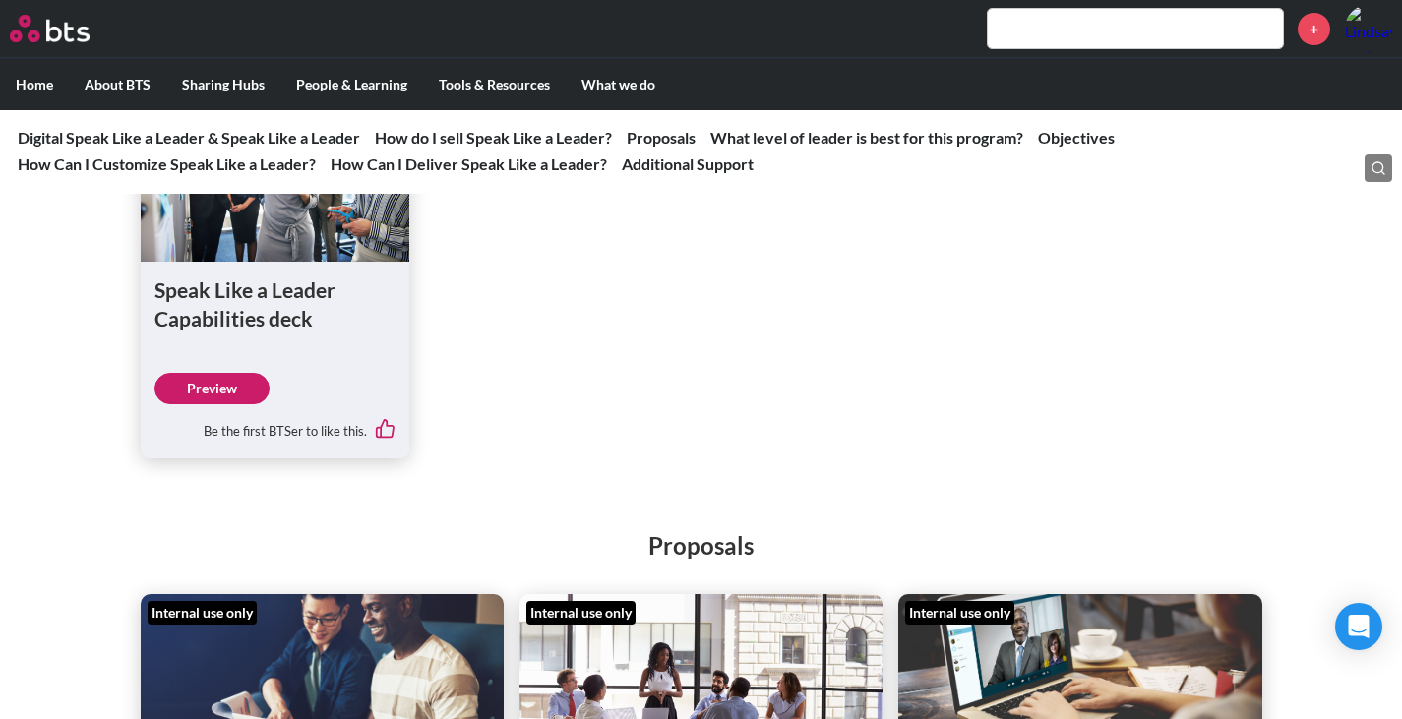
scroll to position [3345, 0]
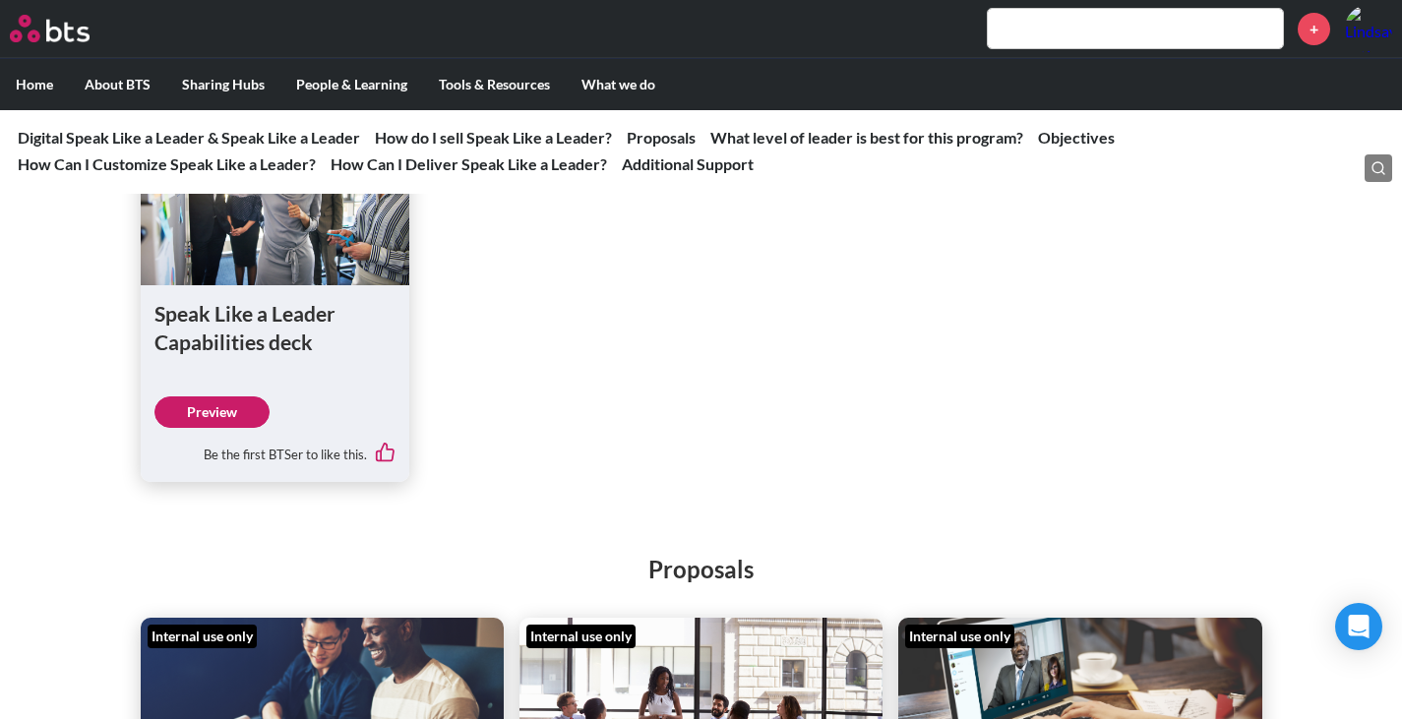
click at [218, 428] on link "Preview" at bounding box center [211, 411] width 115 height 31
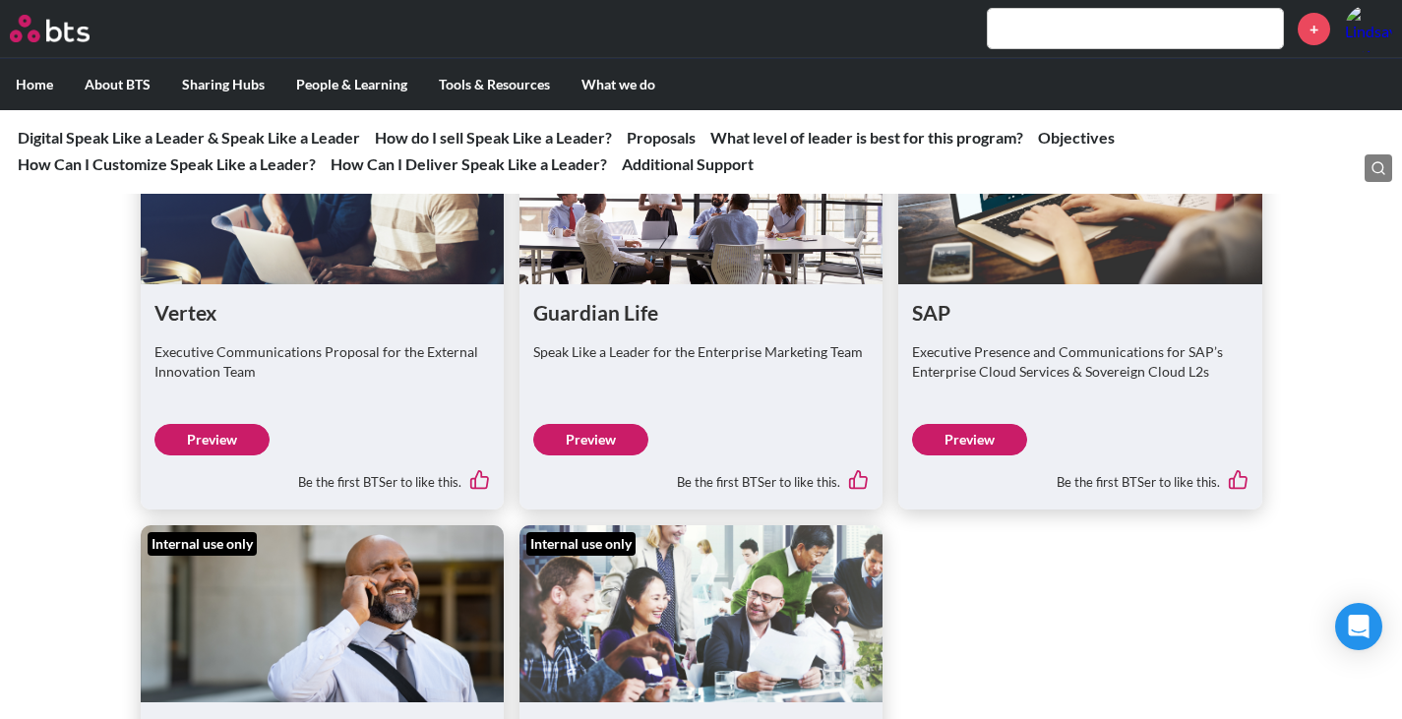
scroll to position [3935, 0]
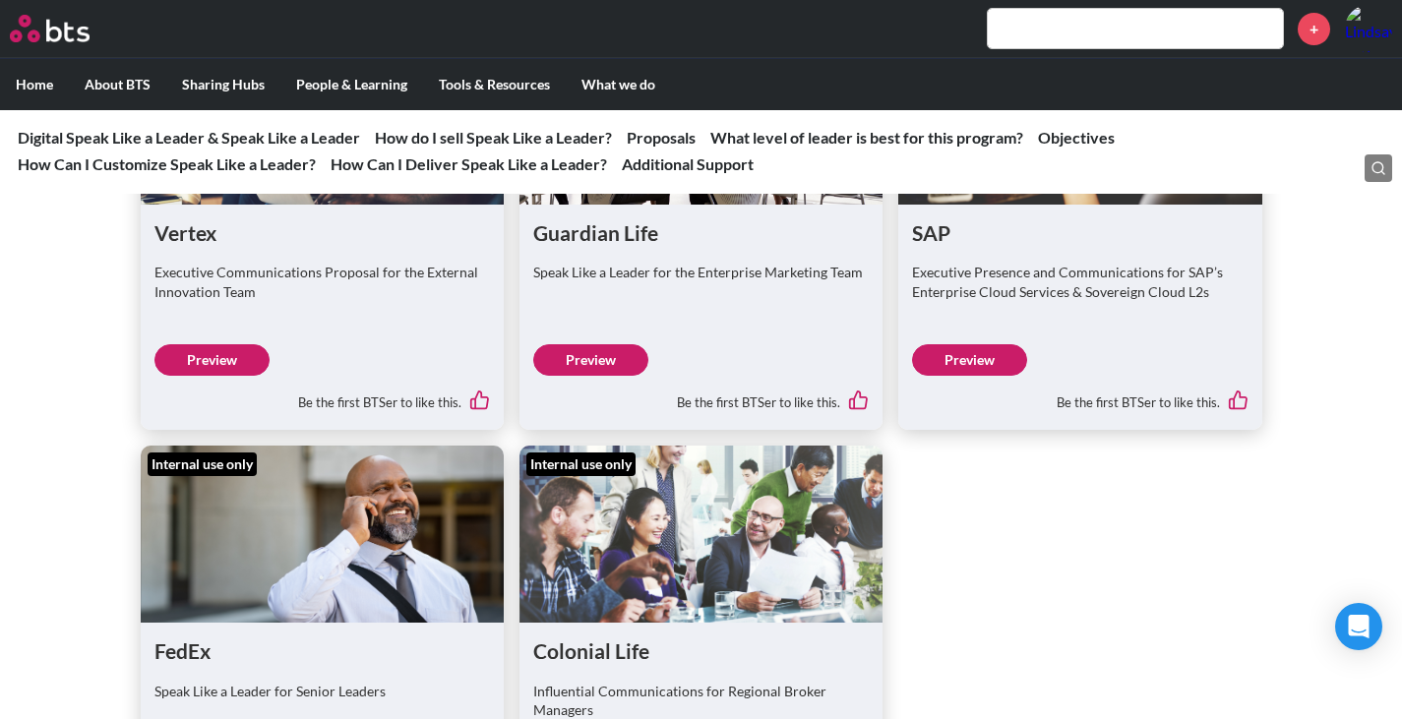
click at [611, 376] on link "Preview" at bounding box center [590, 359] width 115 height 31
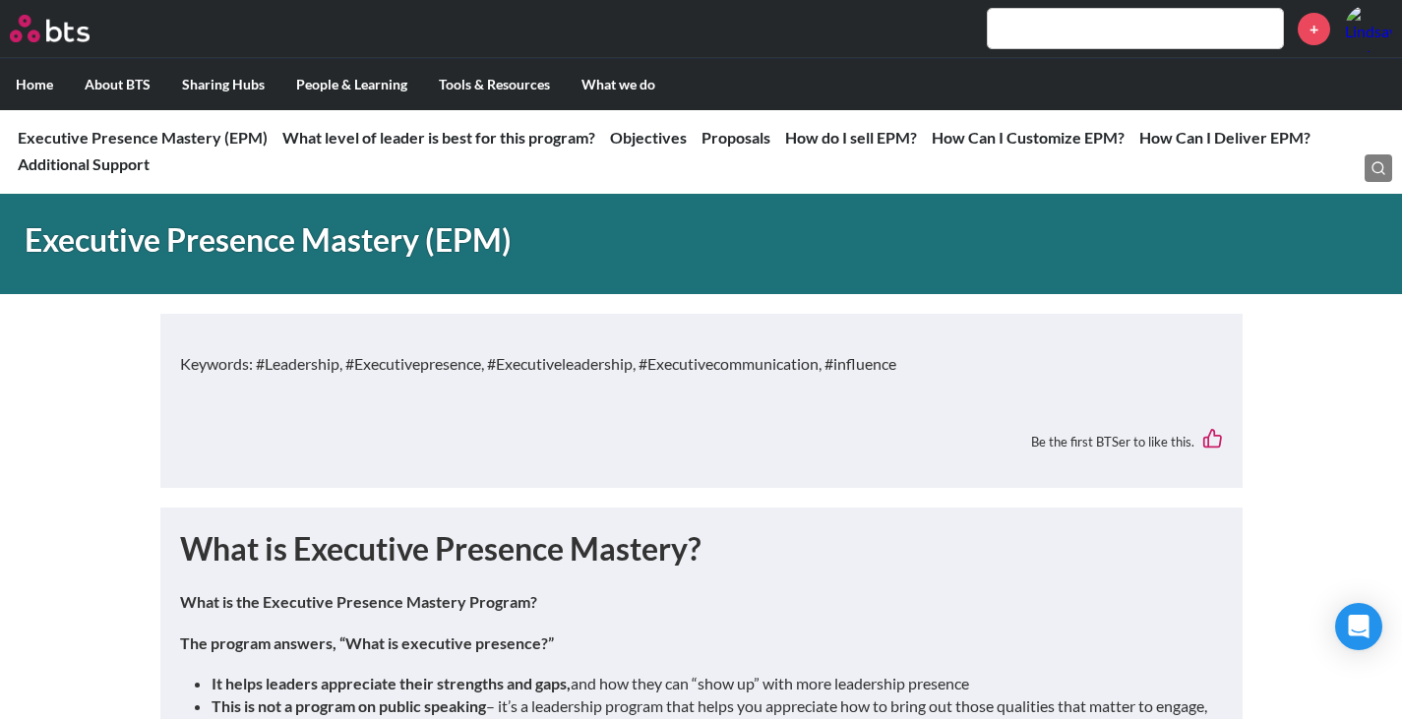
click at [1109, 29] on input "text" at bounding box center [1135, 28] width 295 height 39
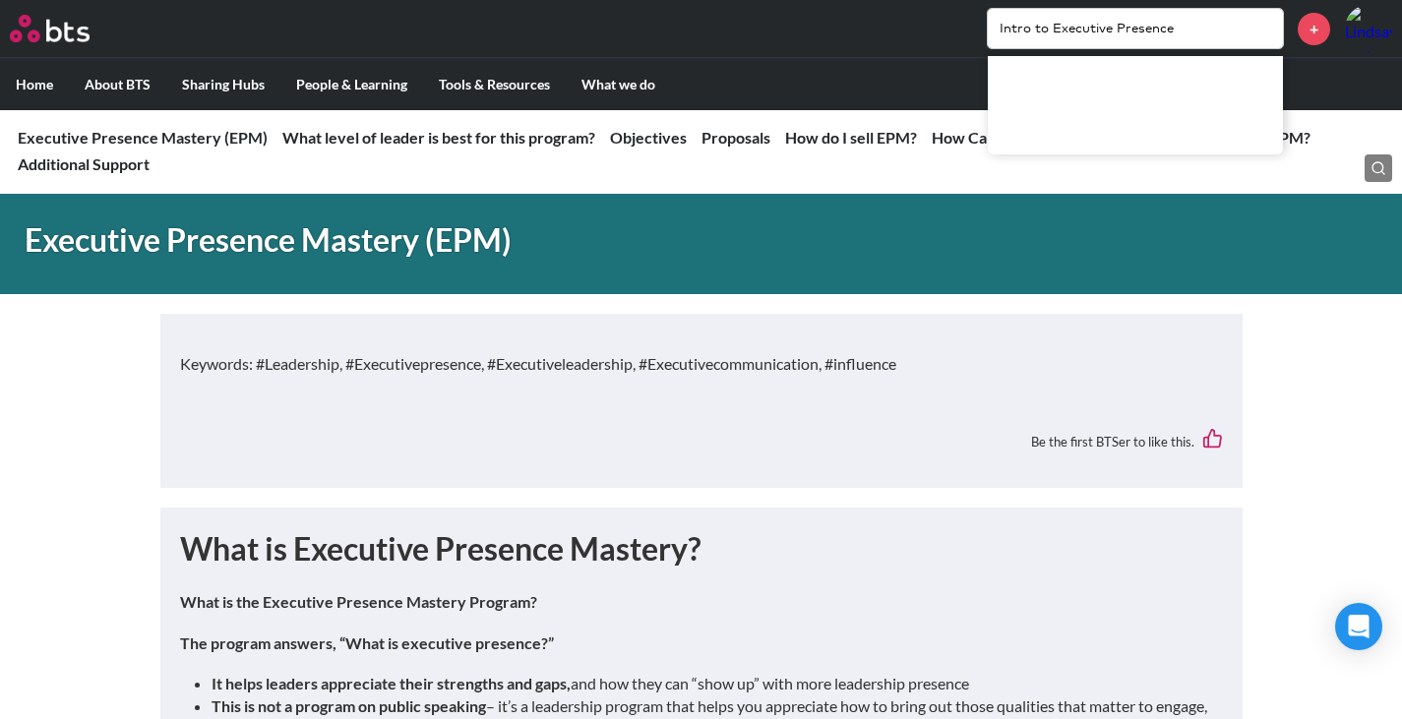
type input "Intro to Executive Presence"
click at [1270, 35] on input "Intro to Executive Presence" at bounding box center [1135, 28] width 295 height 39
drag, startPoint x: 1006, startPoint y: 6, endPoint x: 838, endPoint y: -6, distance: 168.6
